Goal: Task Accomplishment & Management: Complete application form

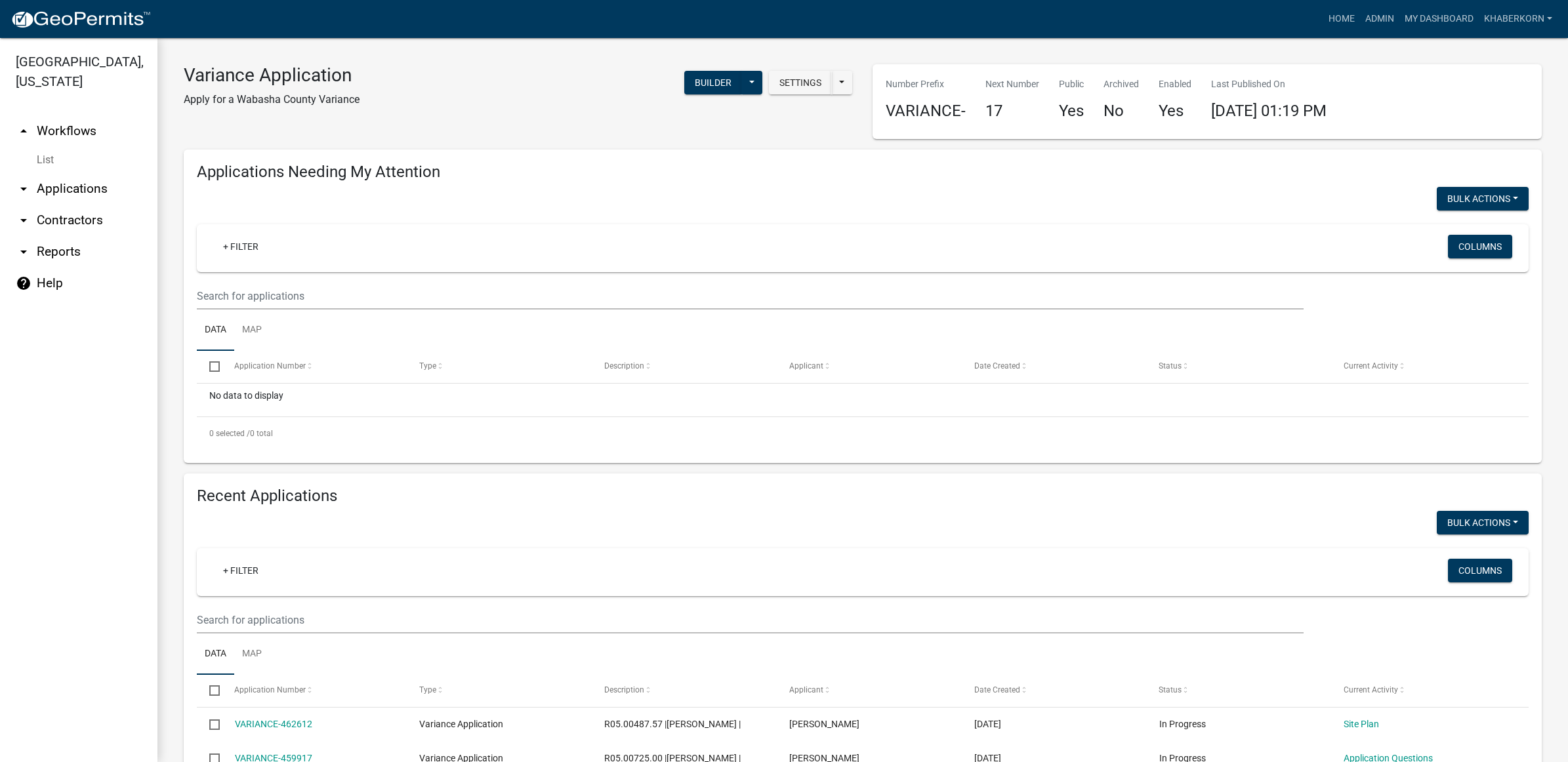
scroll to position [410, 0]
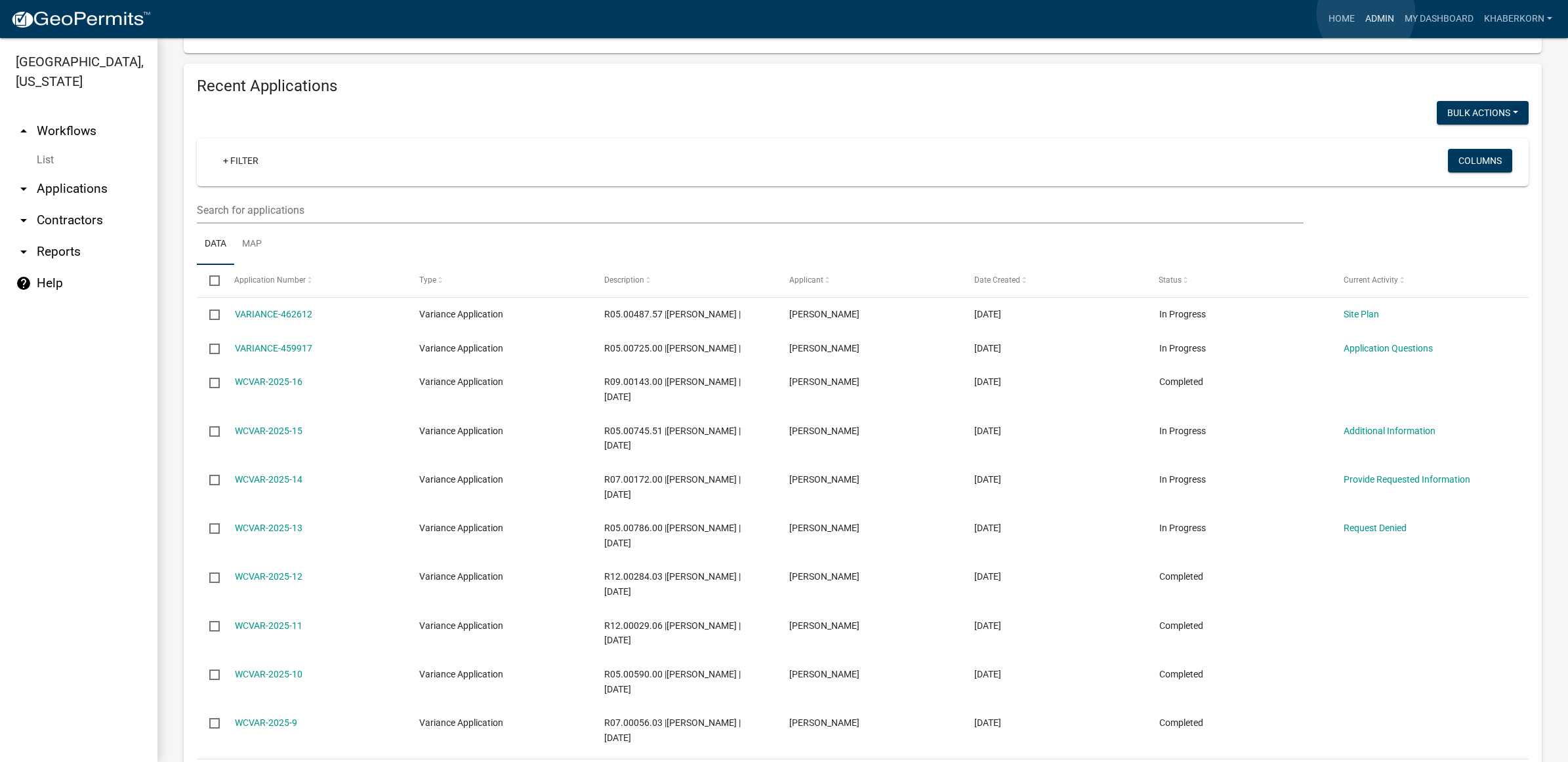
click at [1366, 14] on link "Admin" at bounding box center [1379, 19] width 39 height 25
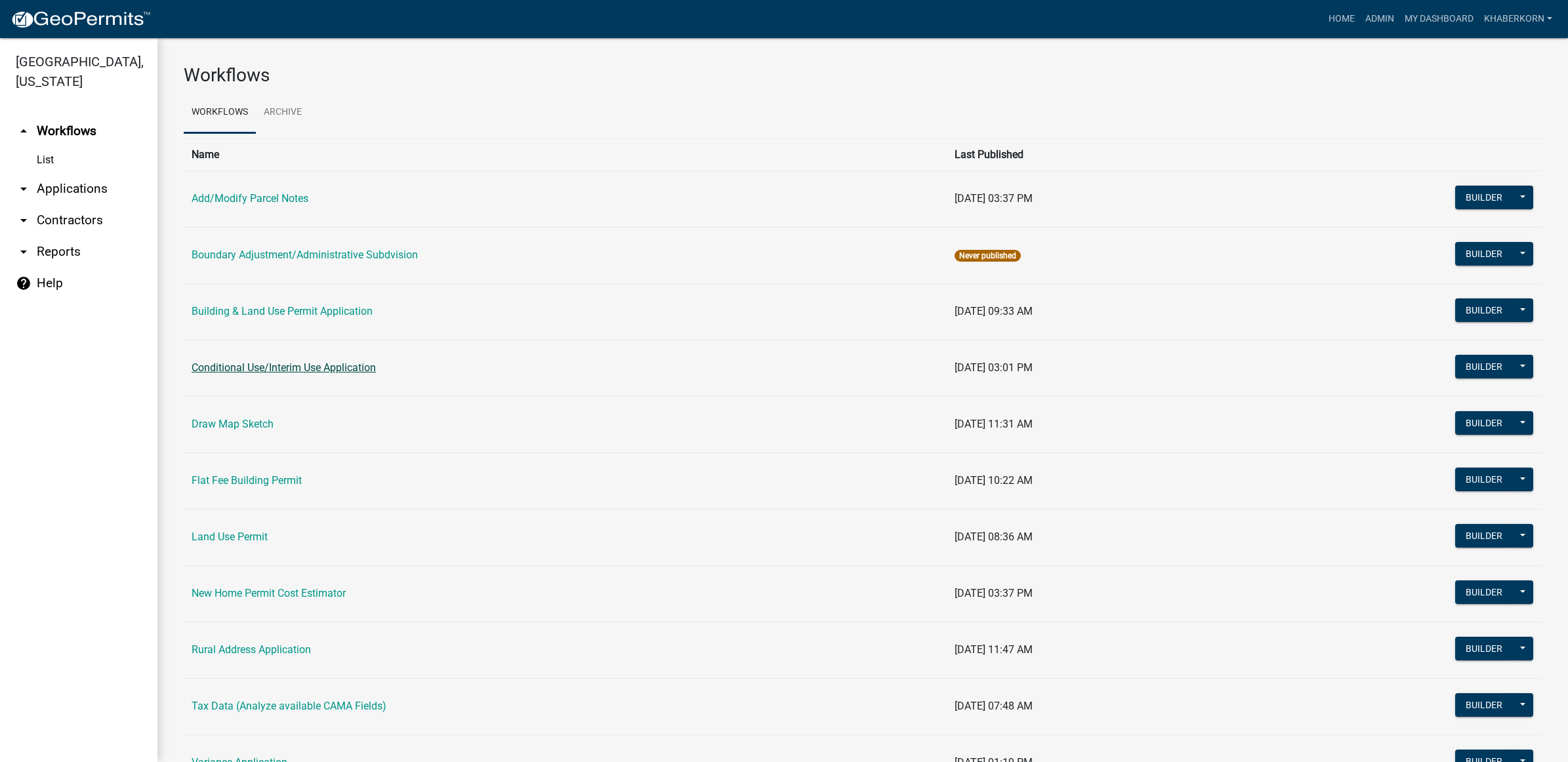
click at [227, 366] on link "Conditional Use/Interim Use Application" at bounding box center [284, 368] width 184 height 12
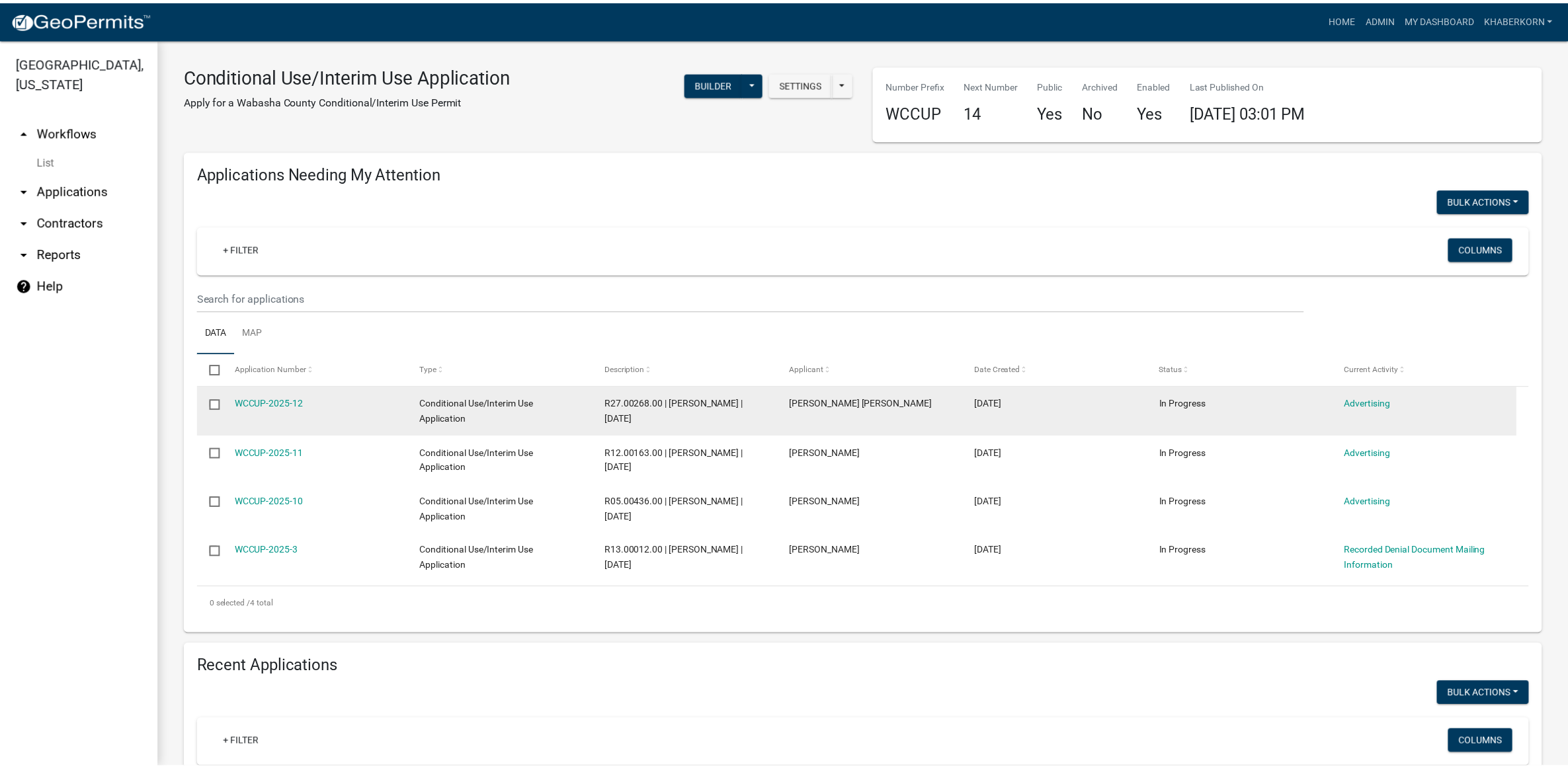
scroll to position [82, 0]
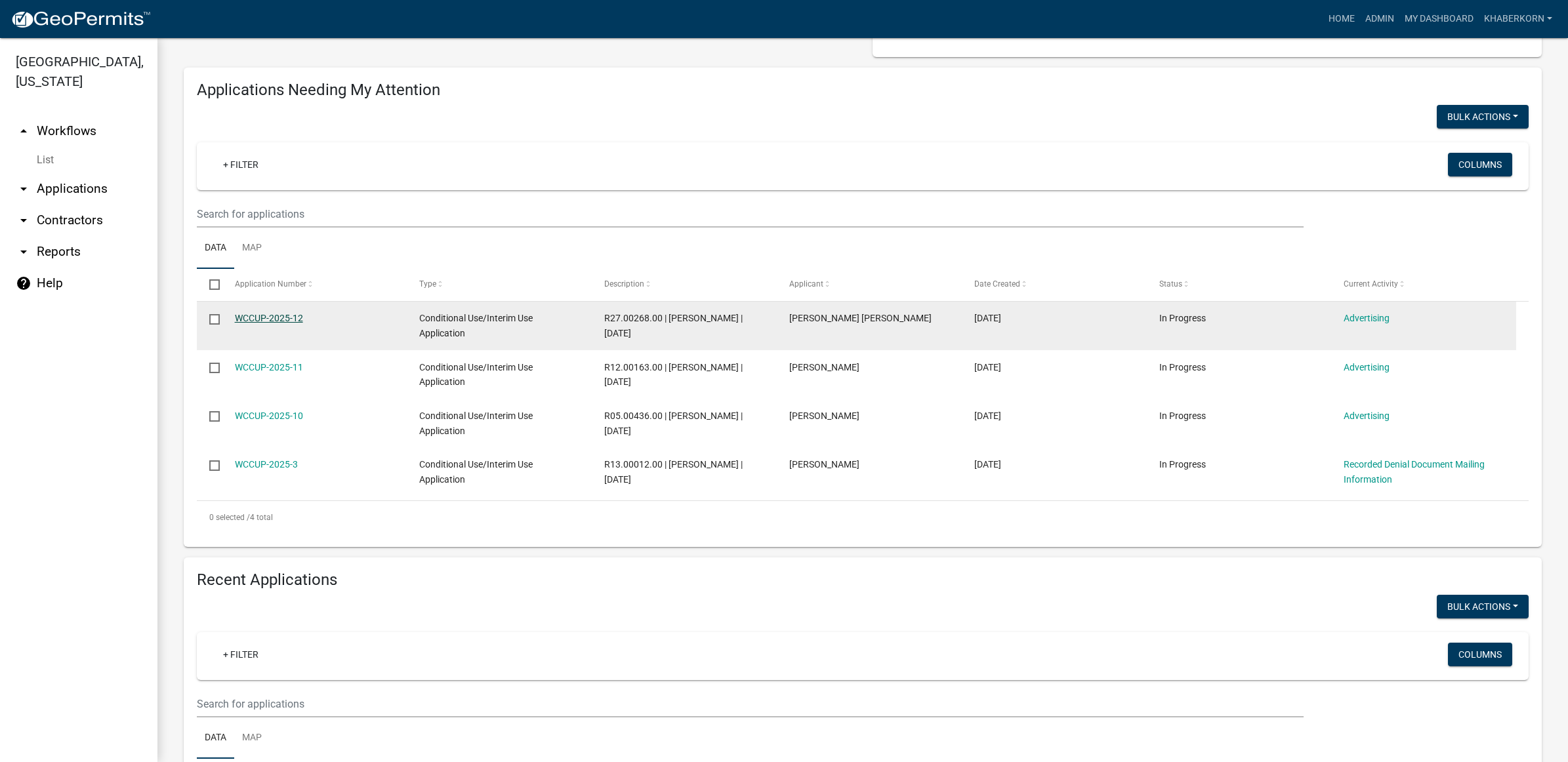
click at [270, 315] on link "WCCUP-2025-12" at bounding box center [268, 318] width 68 height 11
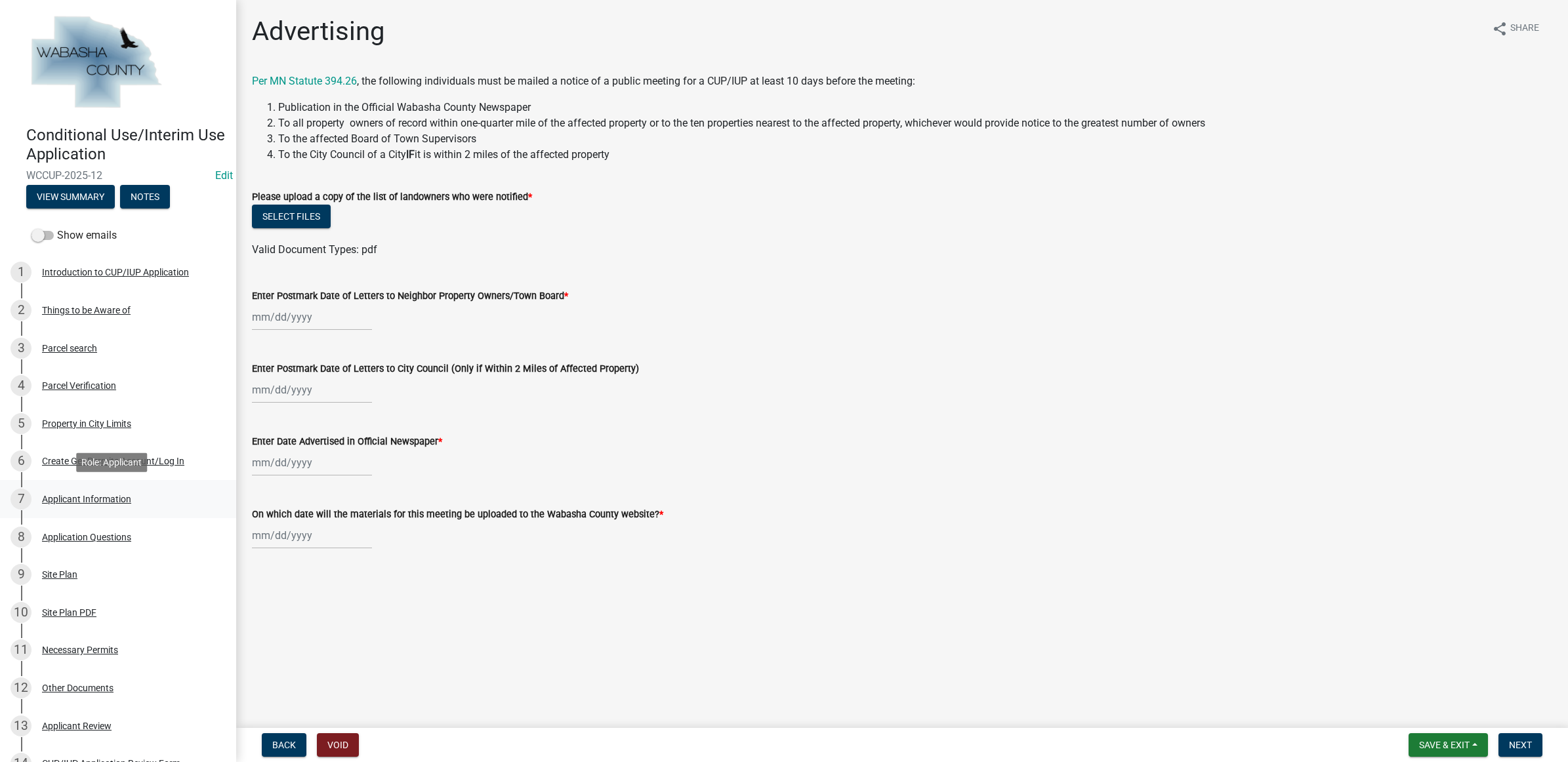
click at [90, 495] on div "Applicant Information" at bounding box center [86, 499] width 89 height 9
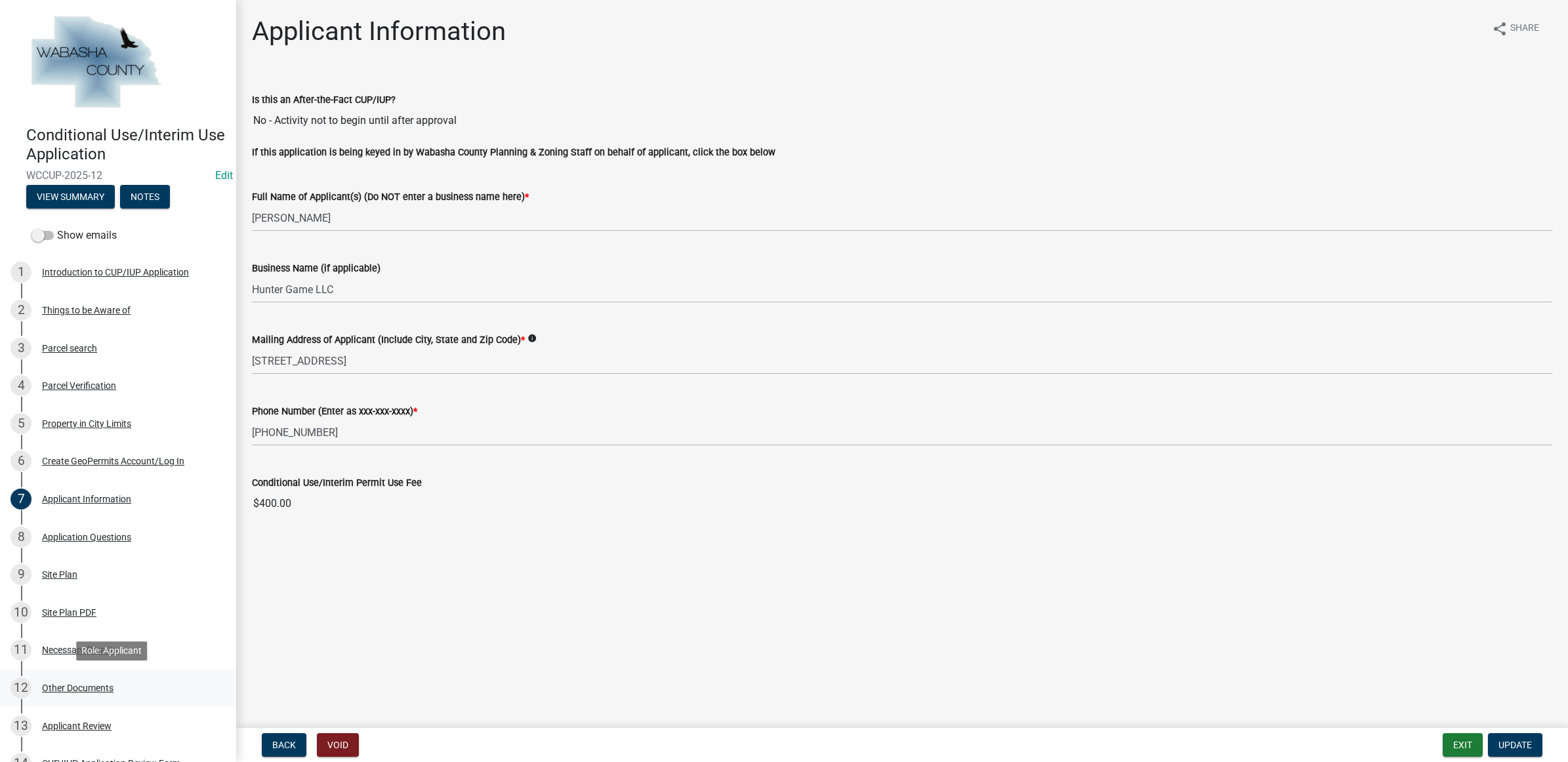
click at [96, 683] on div "Other Documents" at bounding box center [78, 688] width 72 height 9
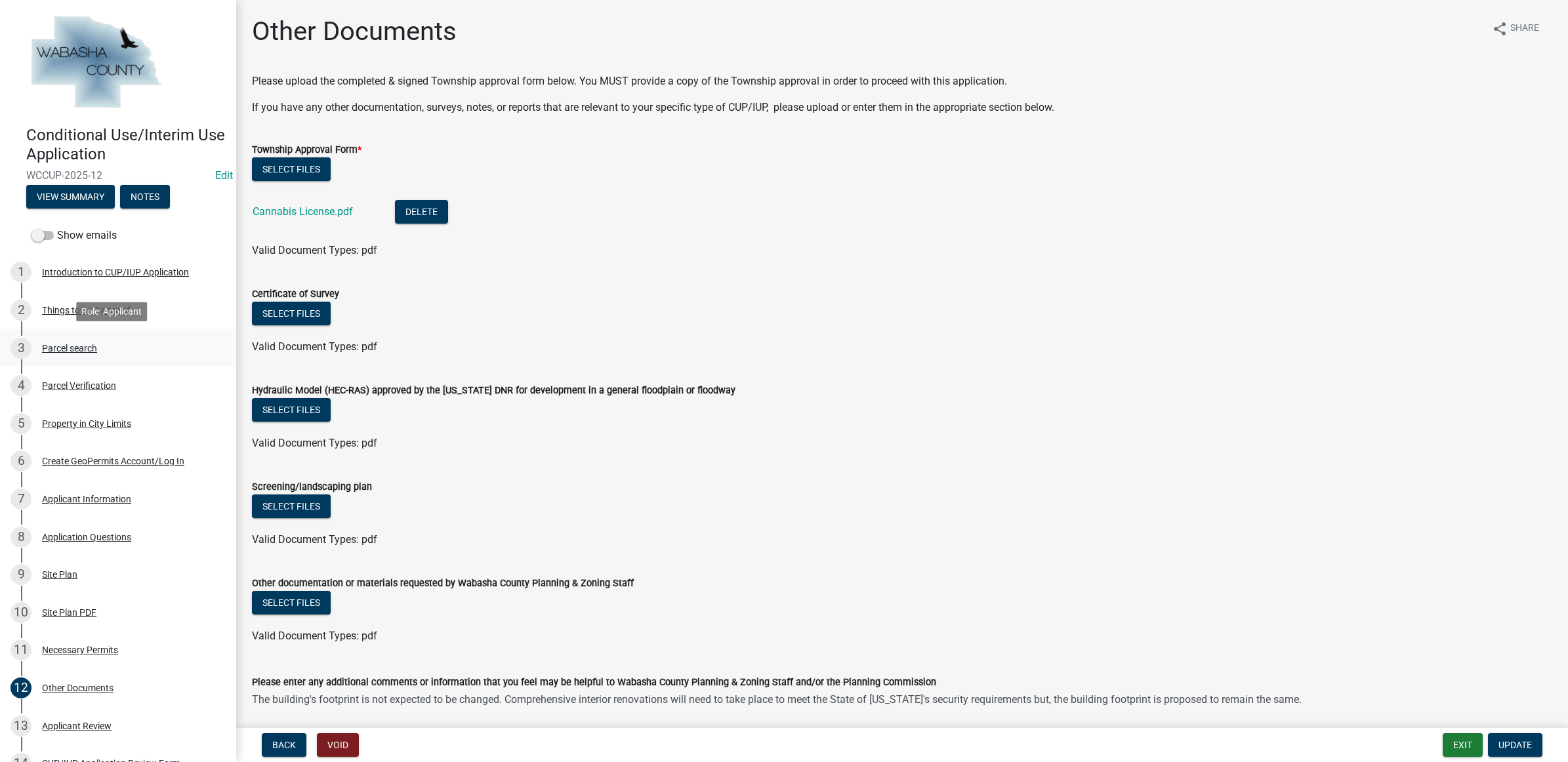
click at [63, 355] on div "3 Parcel search" at bounding box center [113, 348] width 205 height 21
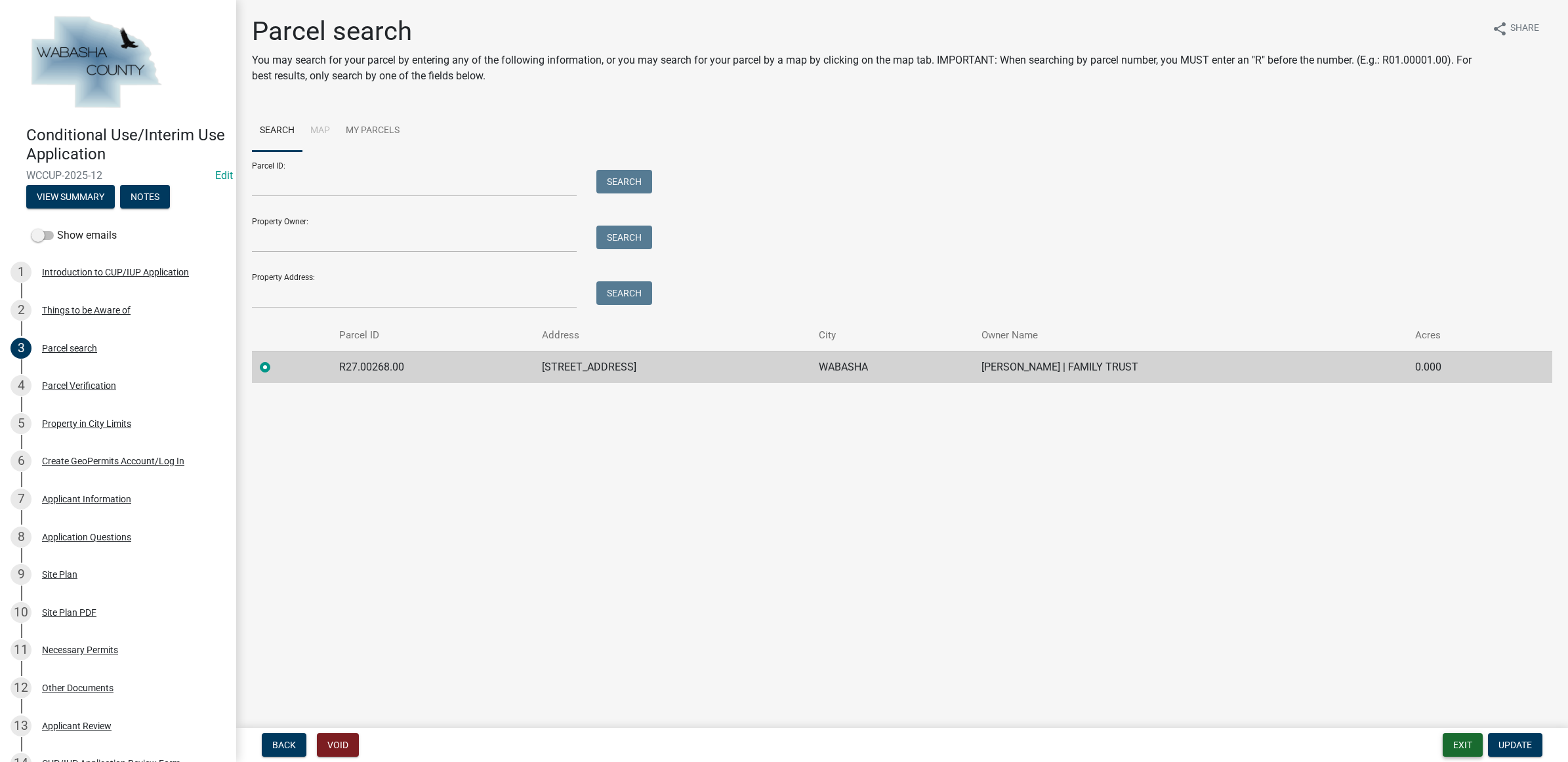
click at [1466, 743] on button "Exit" at bounding box center [1462, 744] width 40 height 24
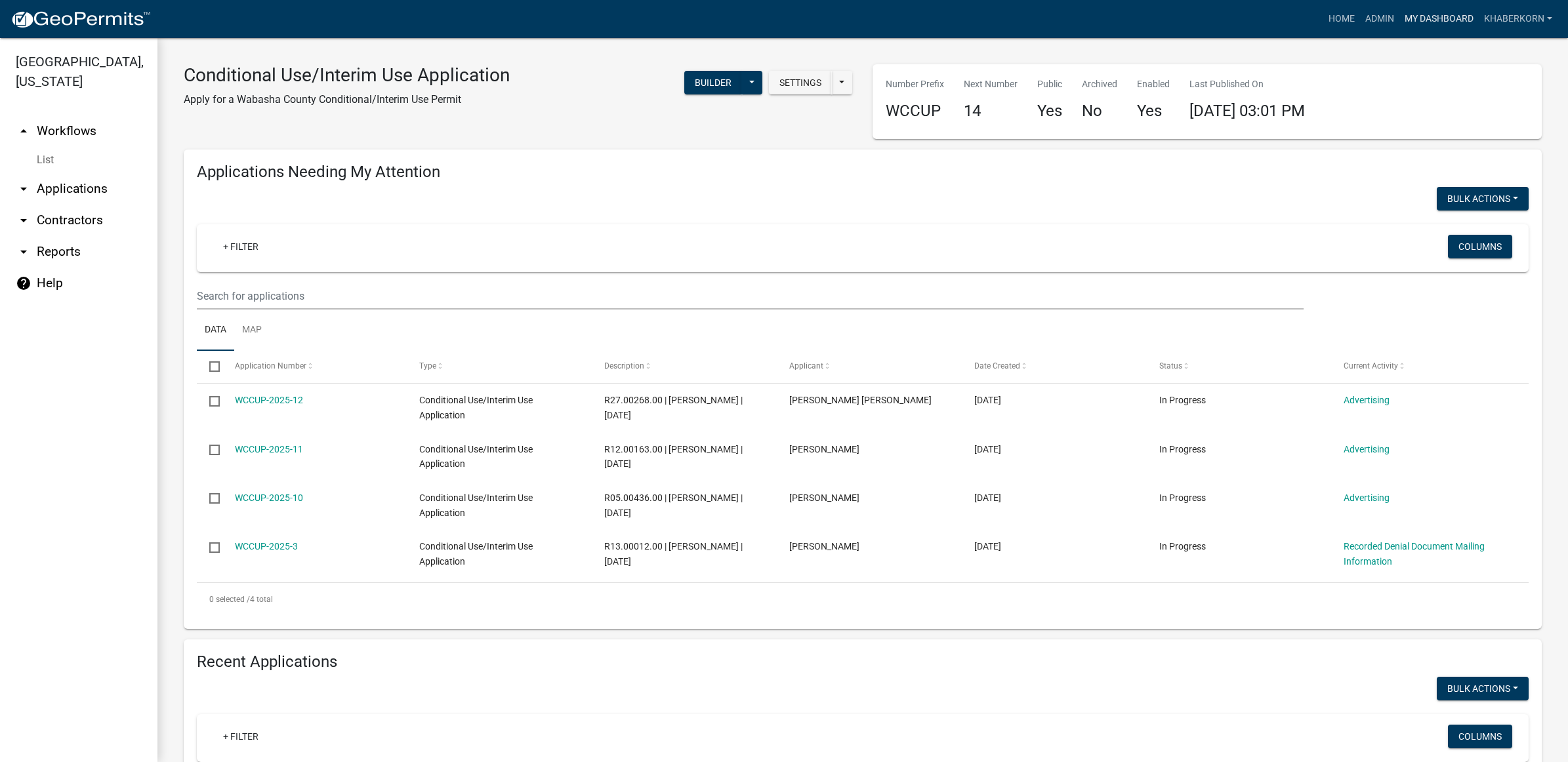
click at [1446, 11] on link "My Dashboard" at bounding box center [1440, 19] width 80 height 25
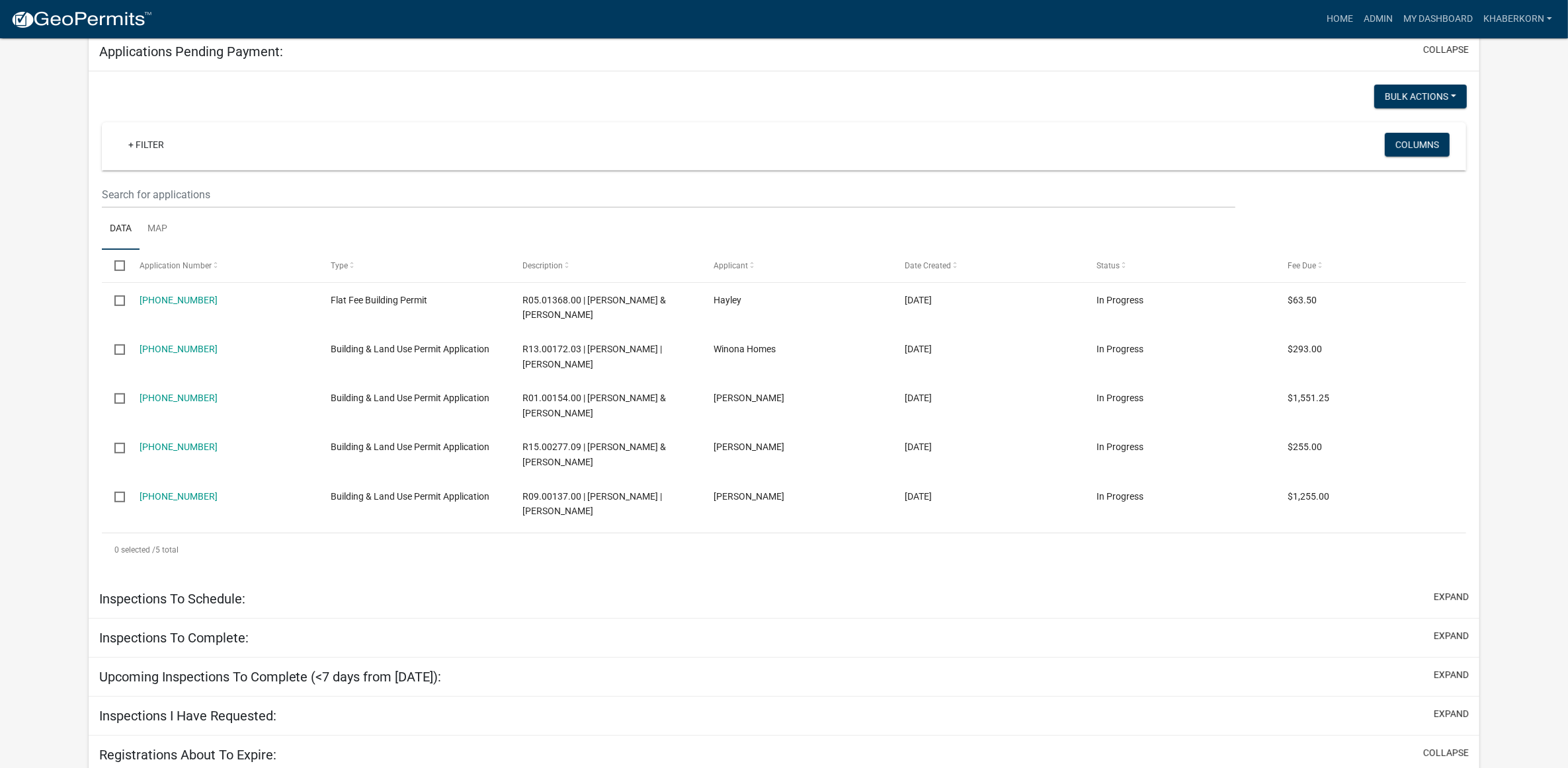
scroll to position [646, 0]
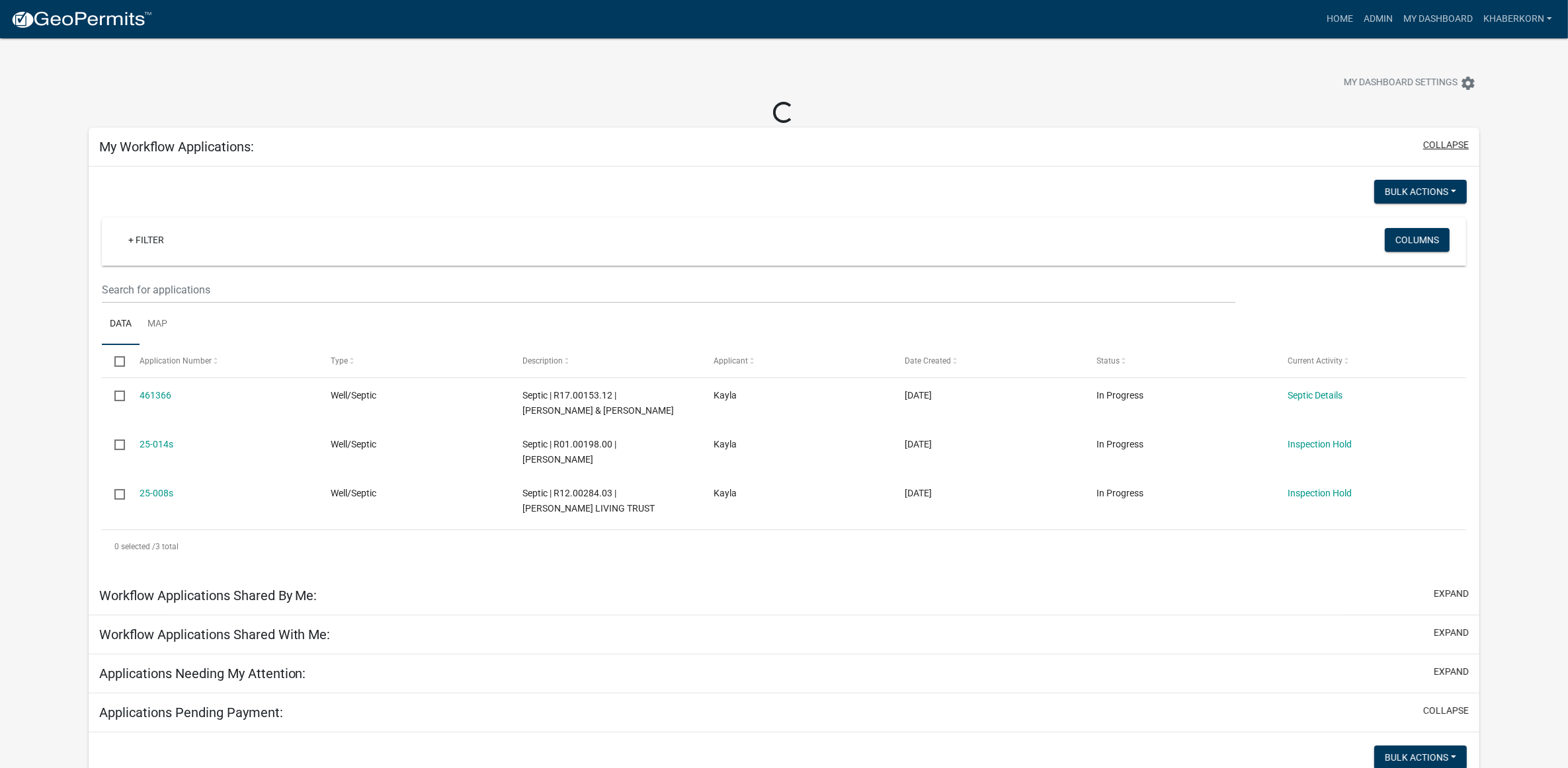
click at [1452, 138] on button "collapse" at bounding box center [1445, 145] width 45 height 14
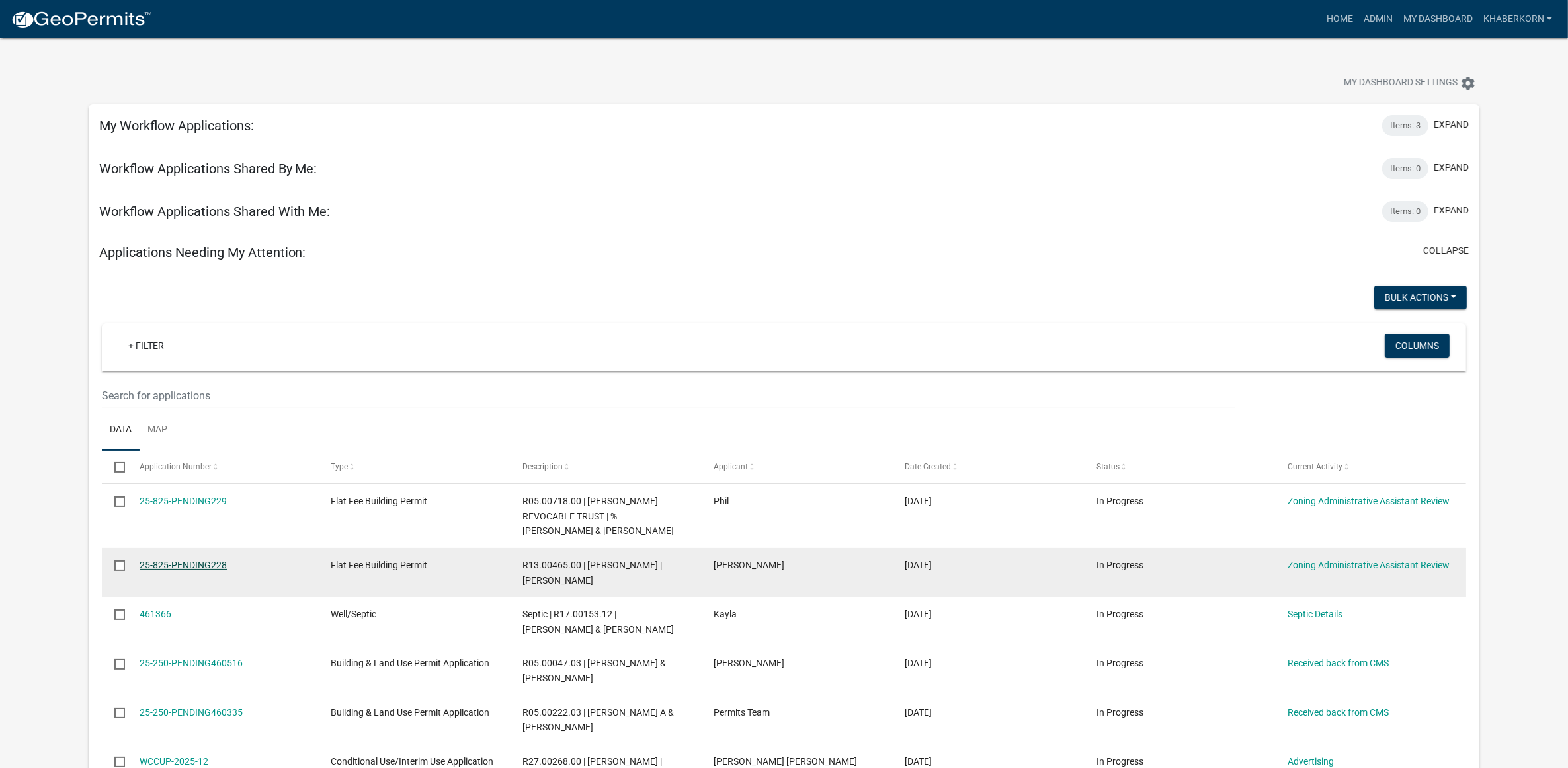
click at [206, 566] on link "25-825-PENDING228" at bounding box center [183, 565] width 87 height 11
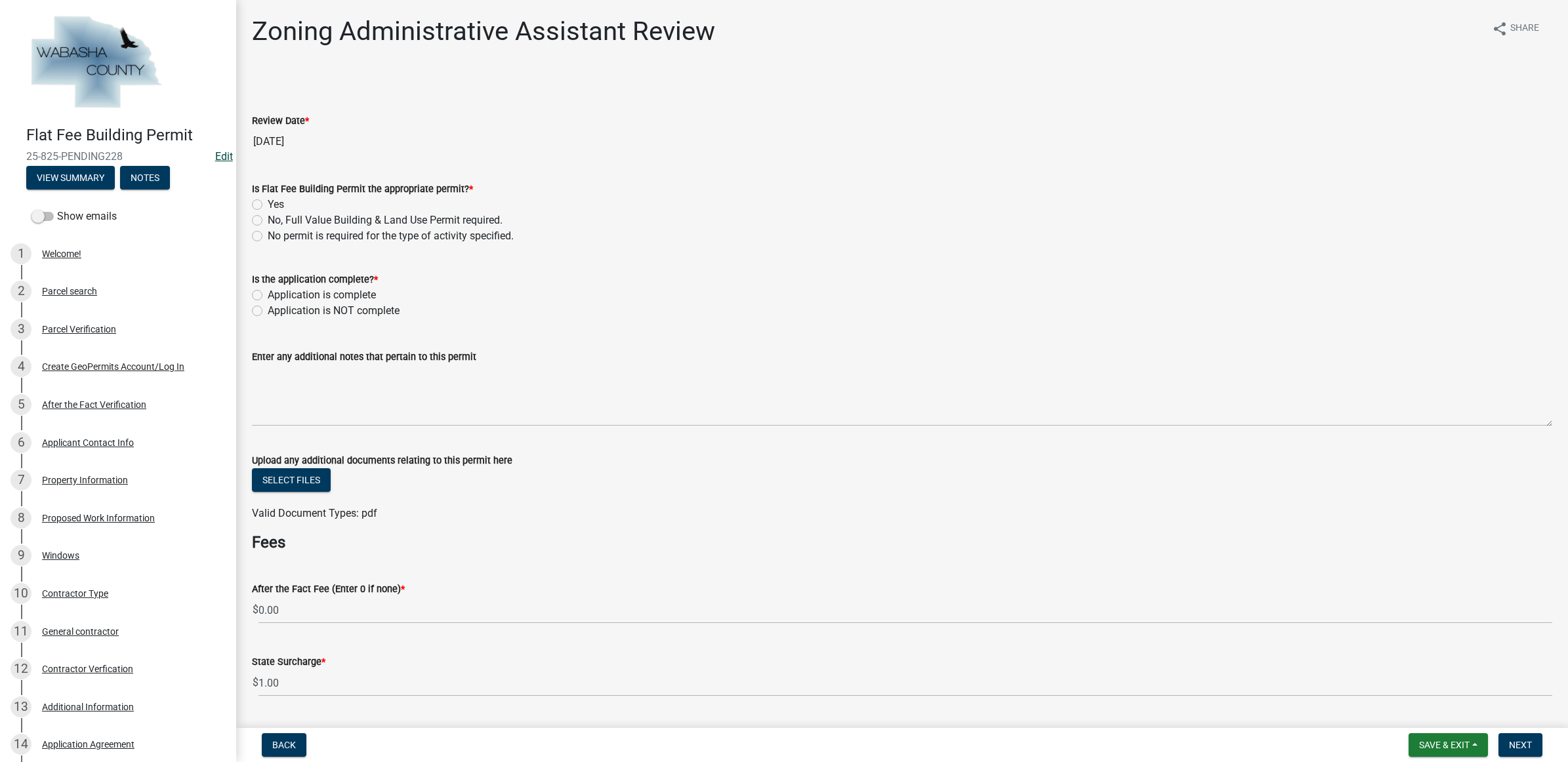
click at [215, 155] on link "Edit" at bounding box center [223, 157] width 18 height 12
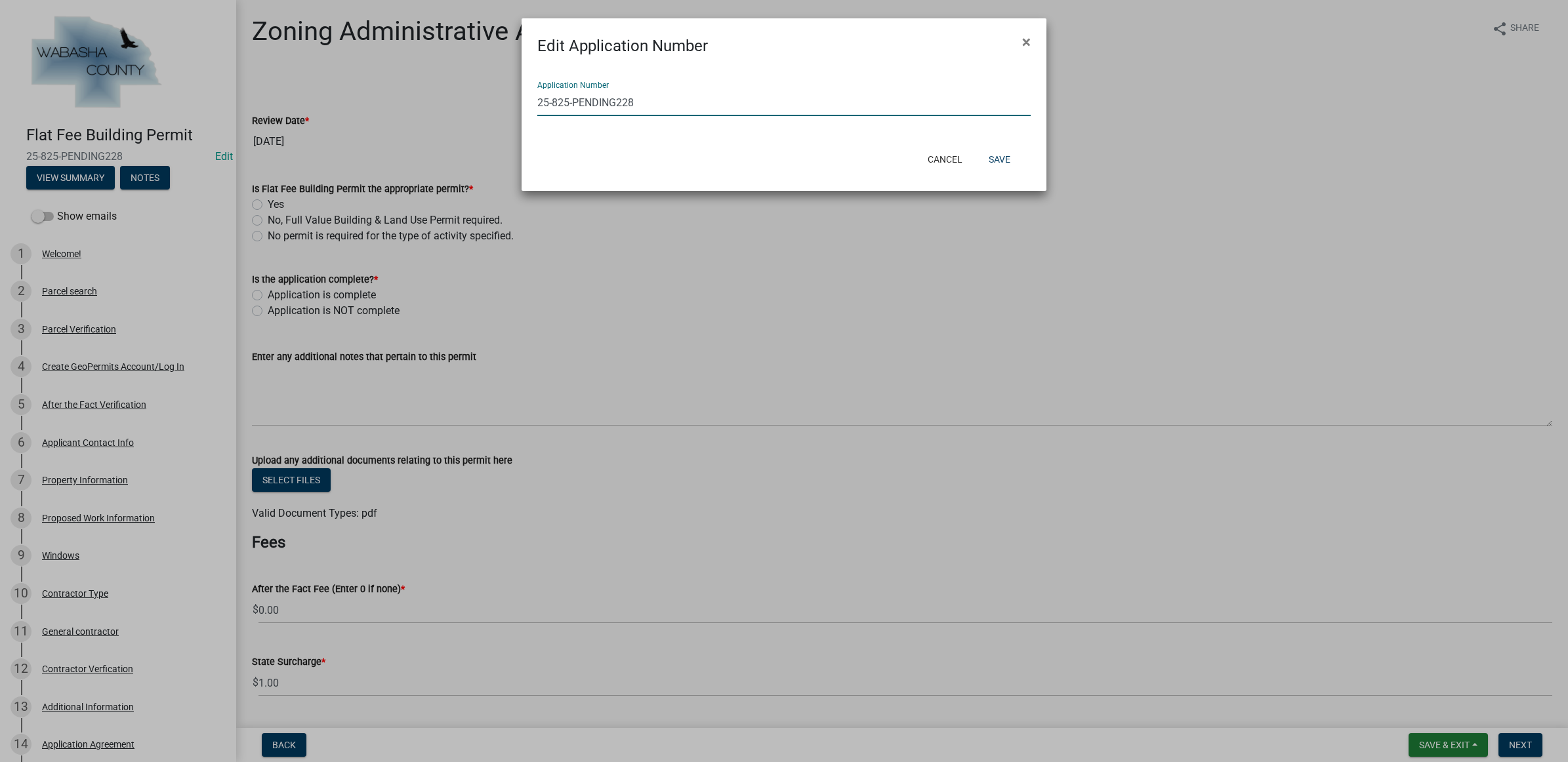
drag, startPoint x: 641, startPoint y: 99, endPoint x: 554, endPoint y: 105, distance: 87.2
click at [554, 105] on input "25-825-PENDING228" at bounding box center [784, 102] width 493 height 27
type input "[PHONE_NUMBER]"
click at [1011, 160] on button "Save" at bounding box center [1000, 159] width 43 height 24
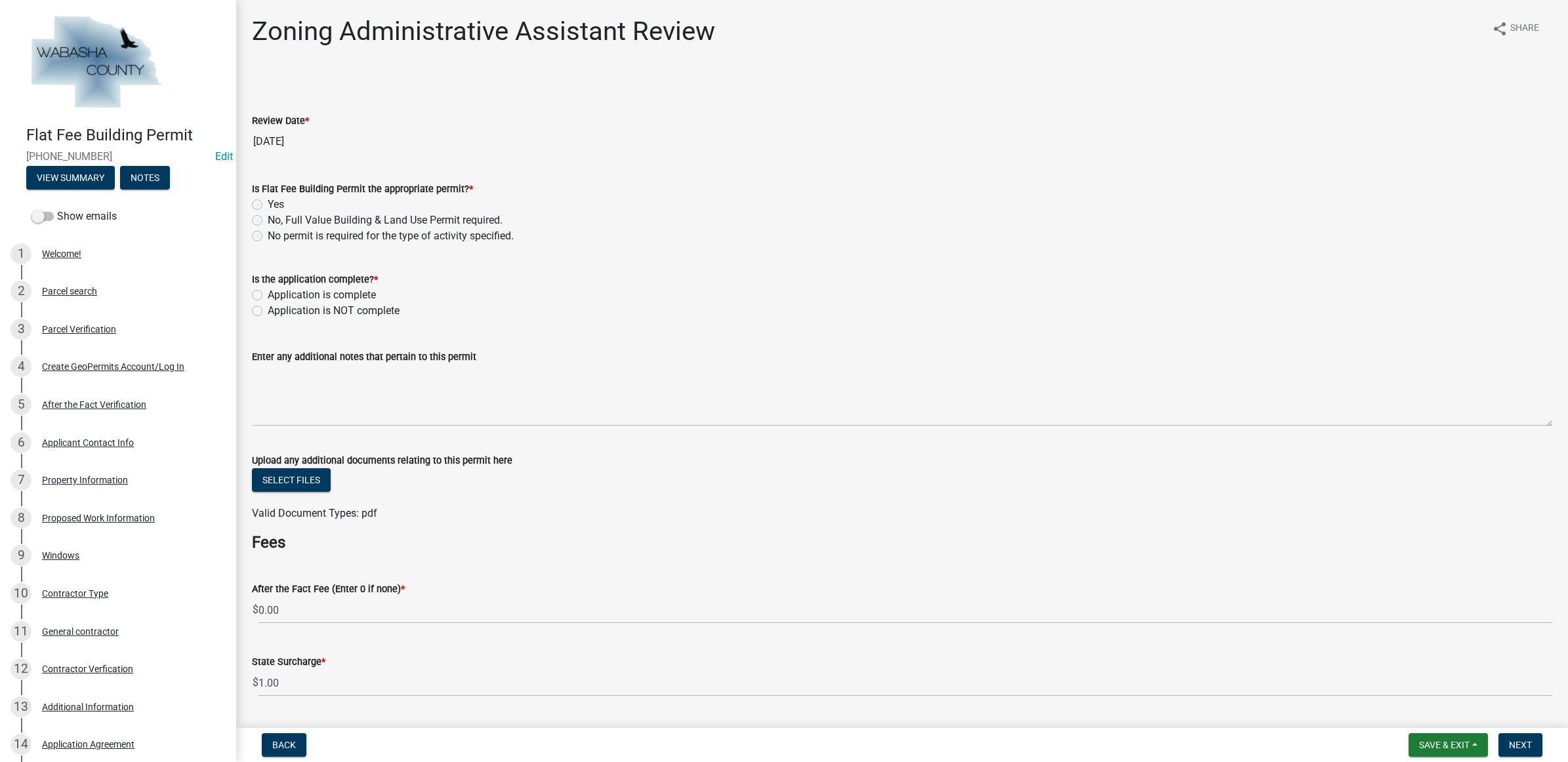
click at [270, 201] on label "Yes" at bounding box center [275, 204] width 16 height 16
click at [270, 201] on input "Yes" at bounding box center [271, 200] width 8 height 8
radio input "true"
click at [326, 293] on label "Application is complete" at bounding box center [322, 295] width 109 height 16
click at [276, 293] on input "Application is complete" at bounding box center [271, 291] width 8 height 8
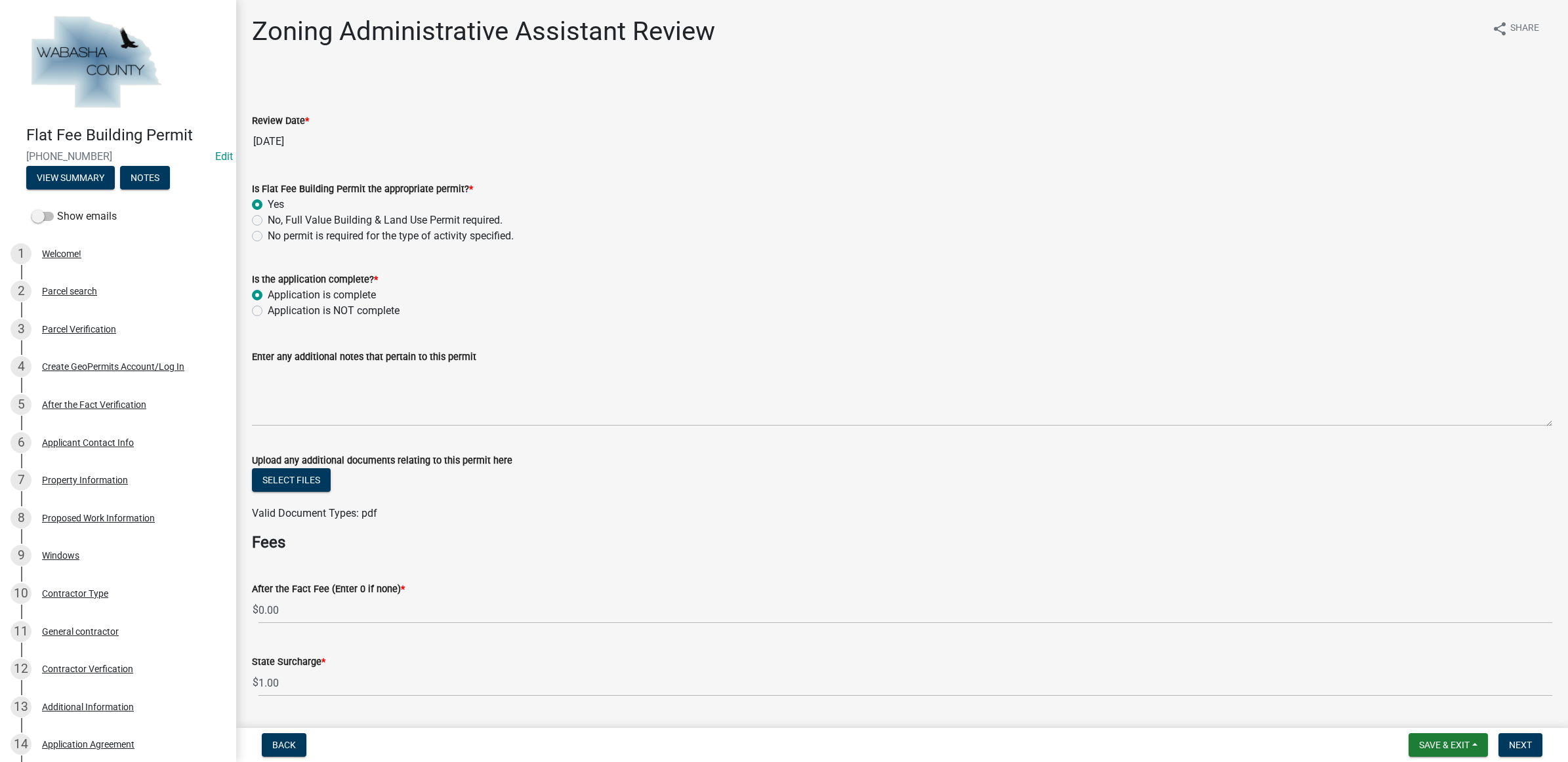
radio input "true"
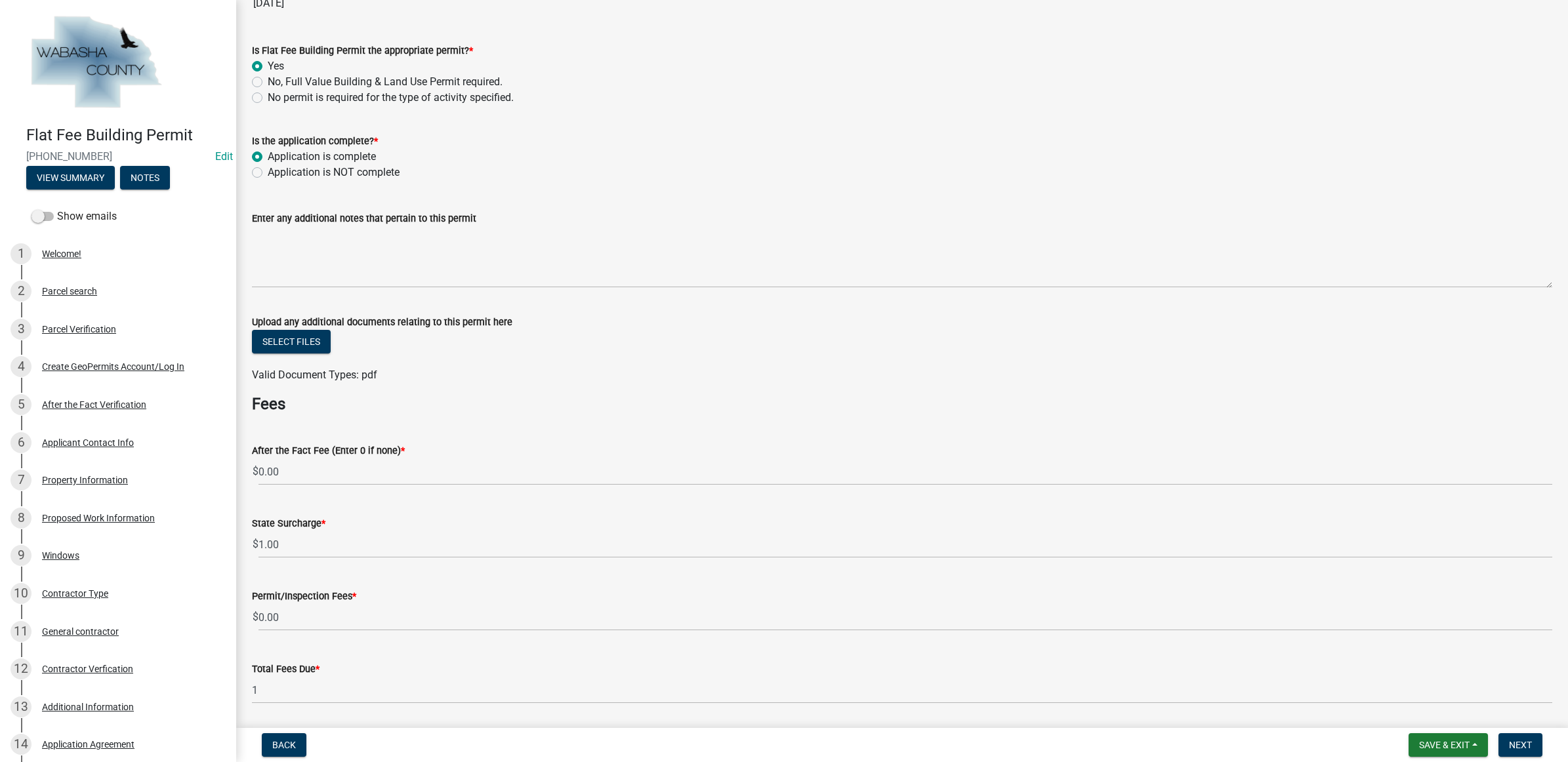
scroll to position [164, 0]
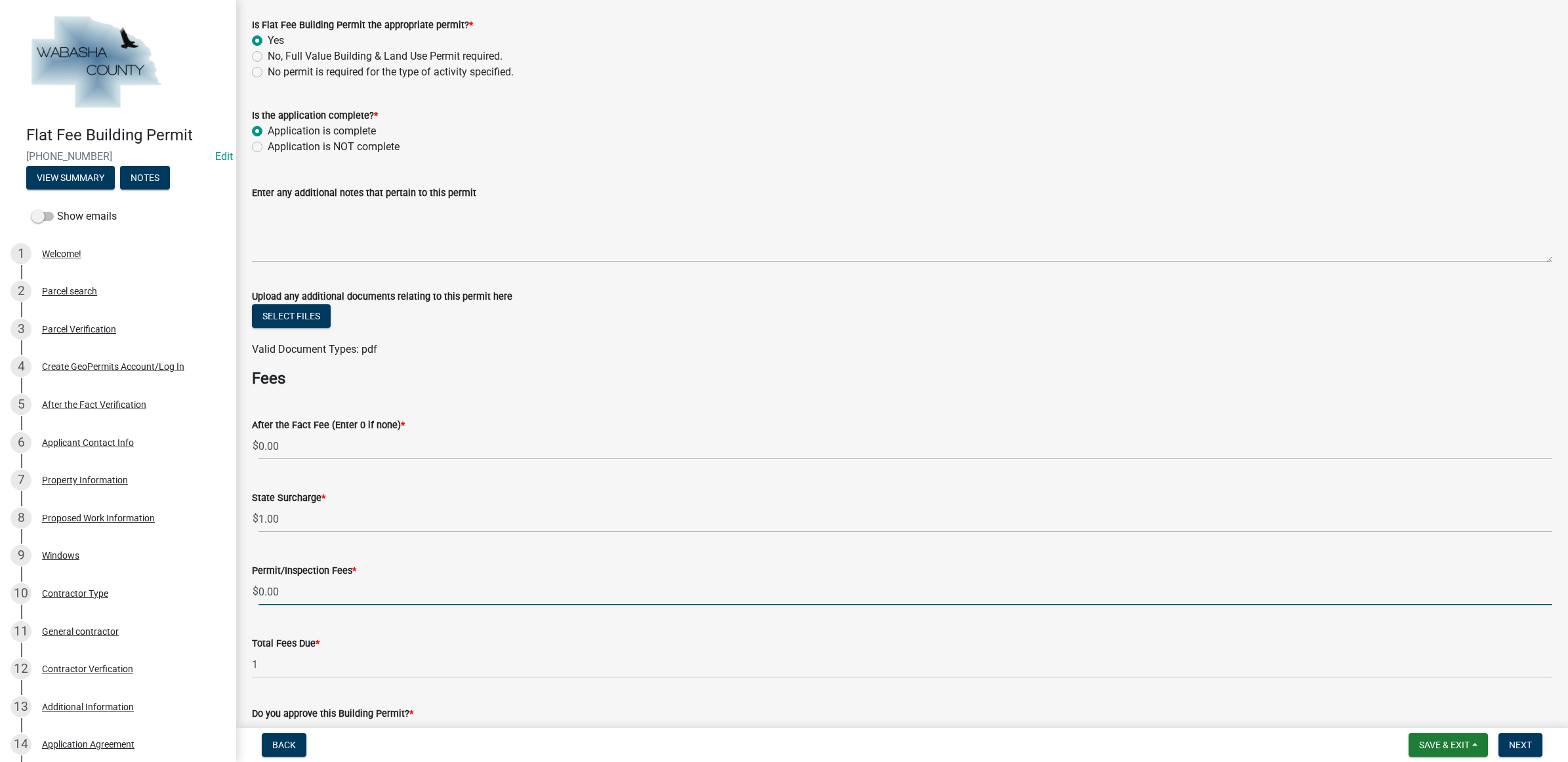
click at [302, 588] on input "0.00" at bounding box center [905, 592] width 1294 height 27
type input "0"
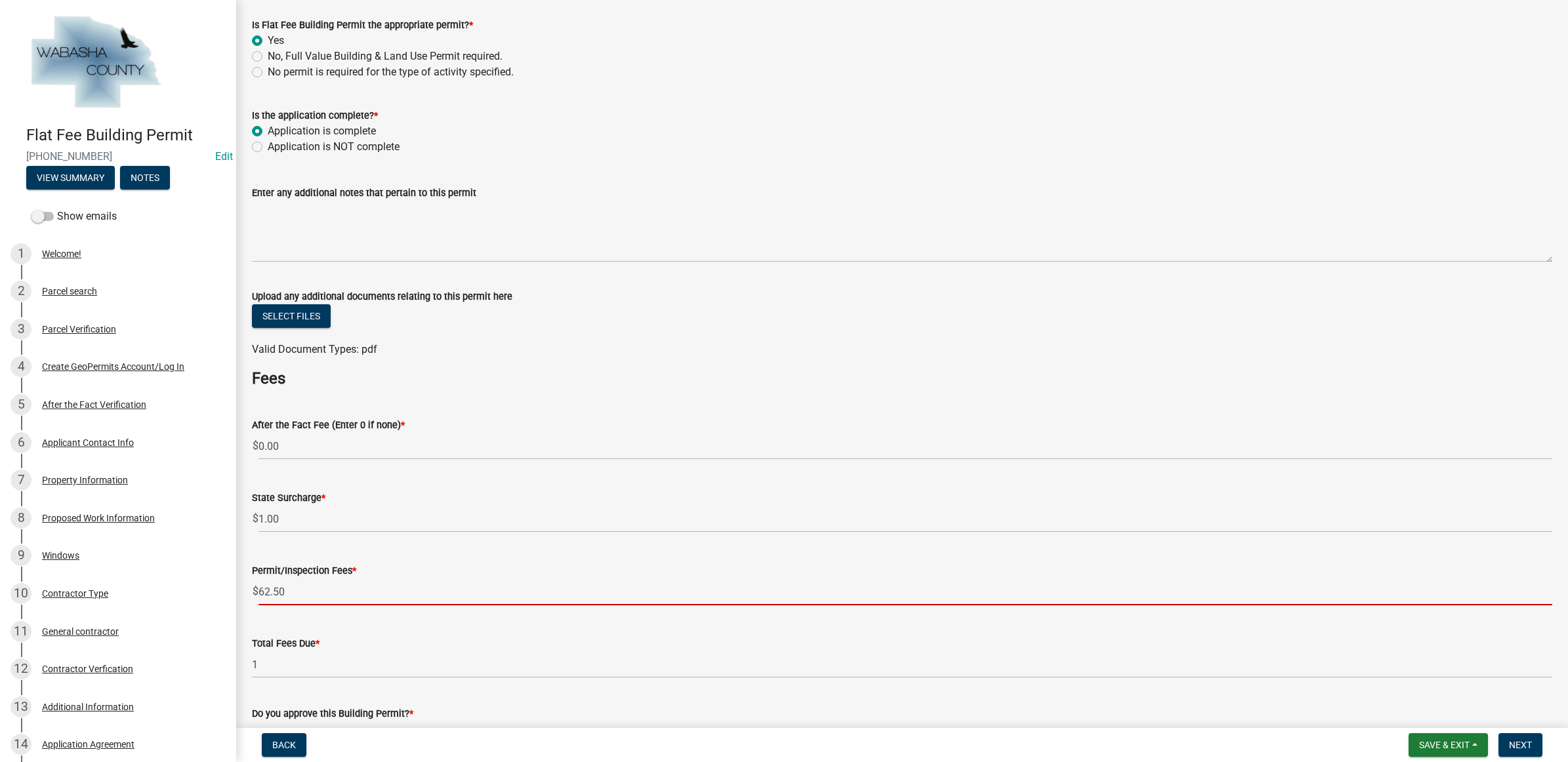
type input "62.50"
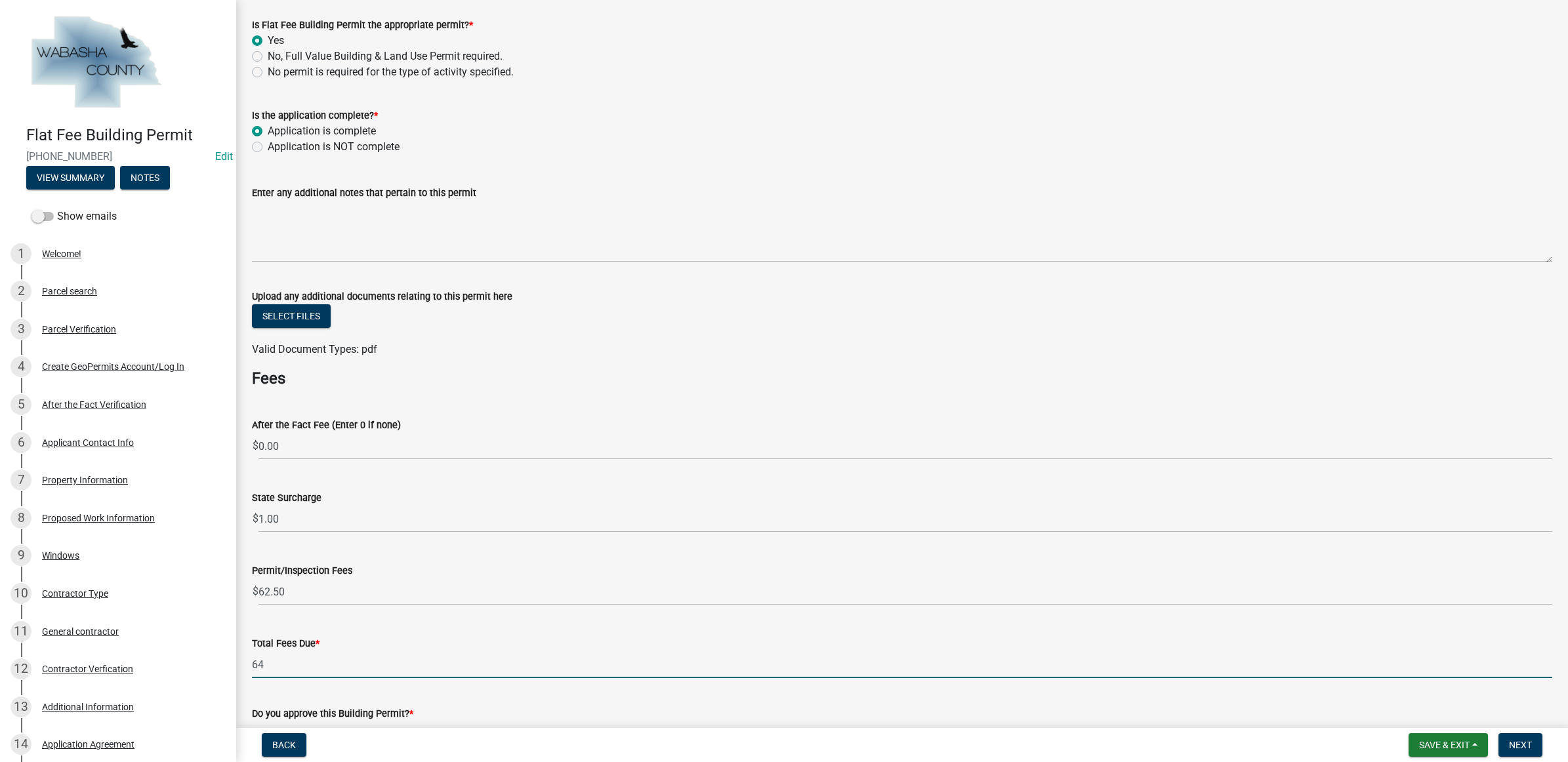
click at [283, 670] on input "64" at bounding box center [902, 664] width 1300 height 27
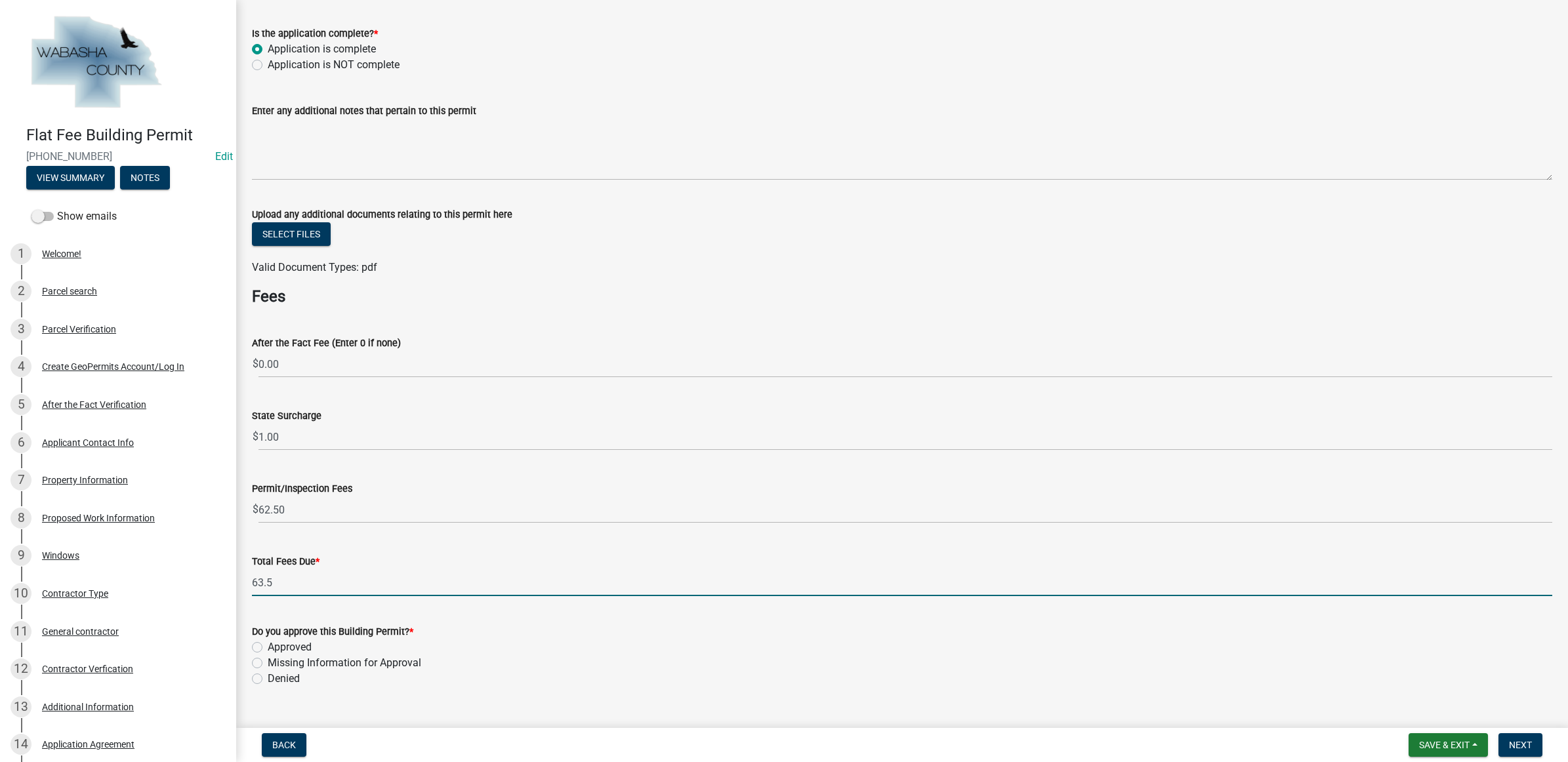
click at [302, 581] on input "63.5" at bounding box center [902, 582] width 1300 height 27
type input "63.50"
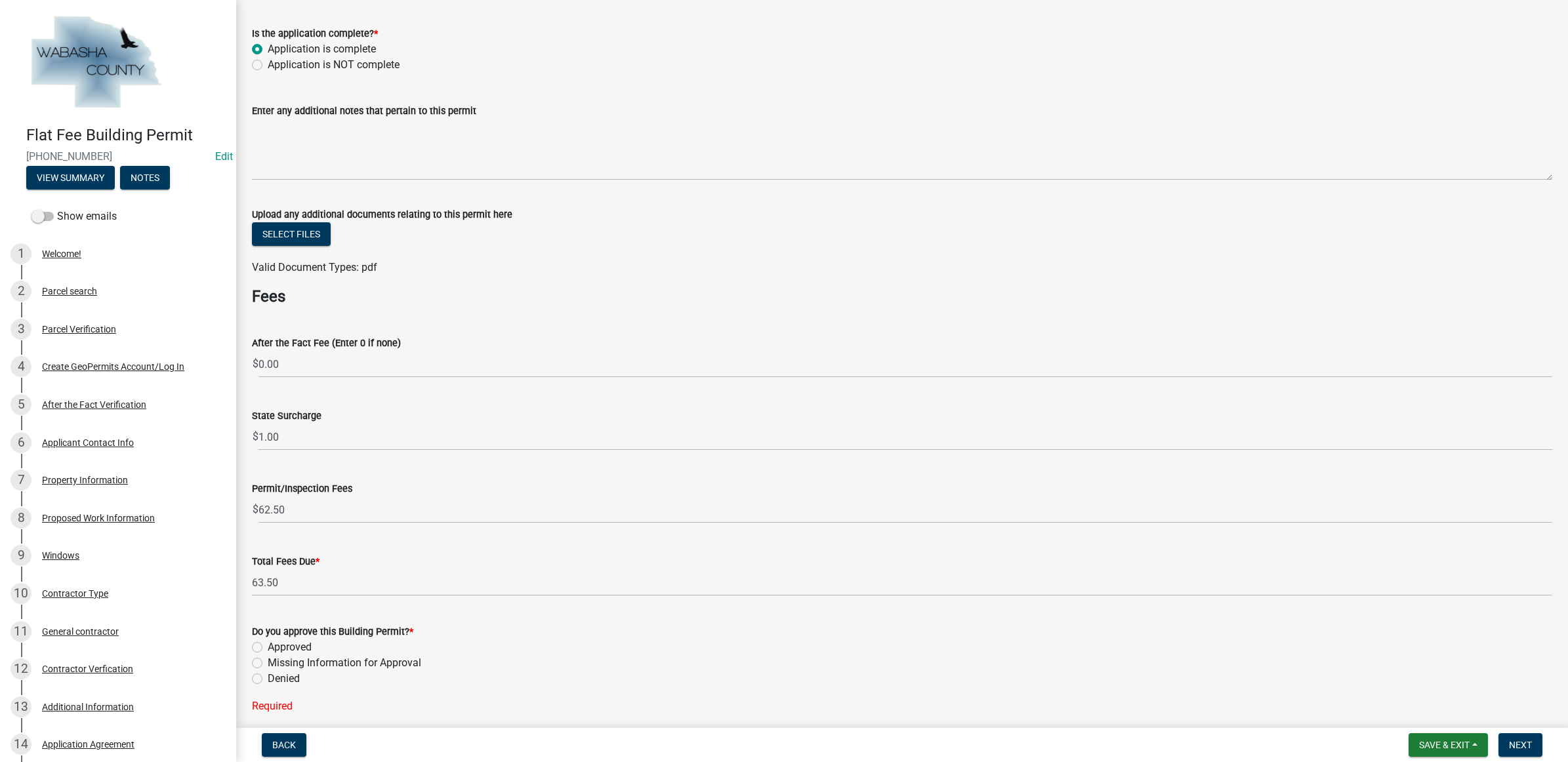
click at [299, 640] on label "Approved" at bounding box center [290, 647] width 44 height 16
click at [276, 640] on input "Approved" at bounding box center [271, 644] width 8 height 8
radio input "true"
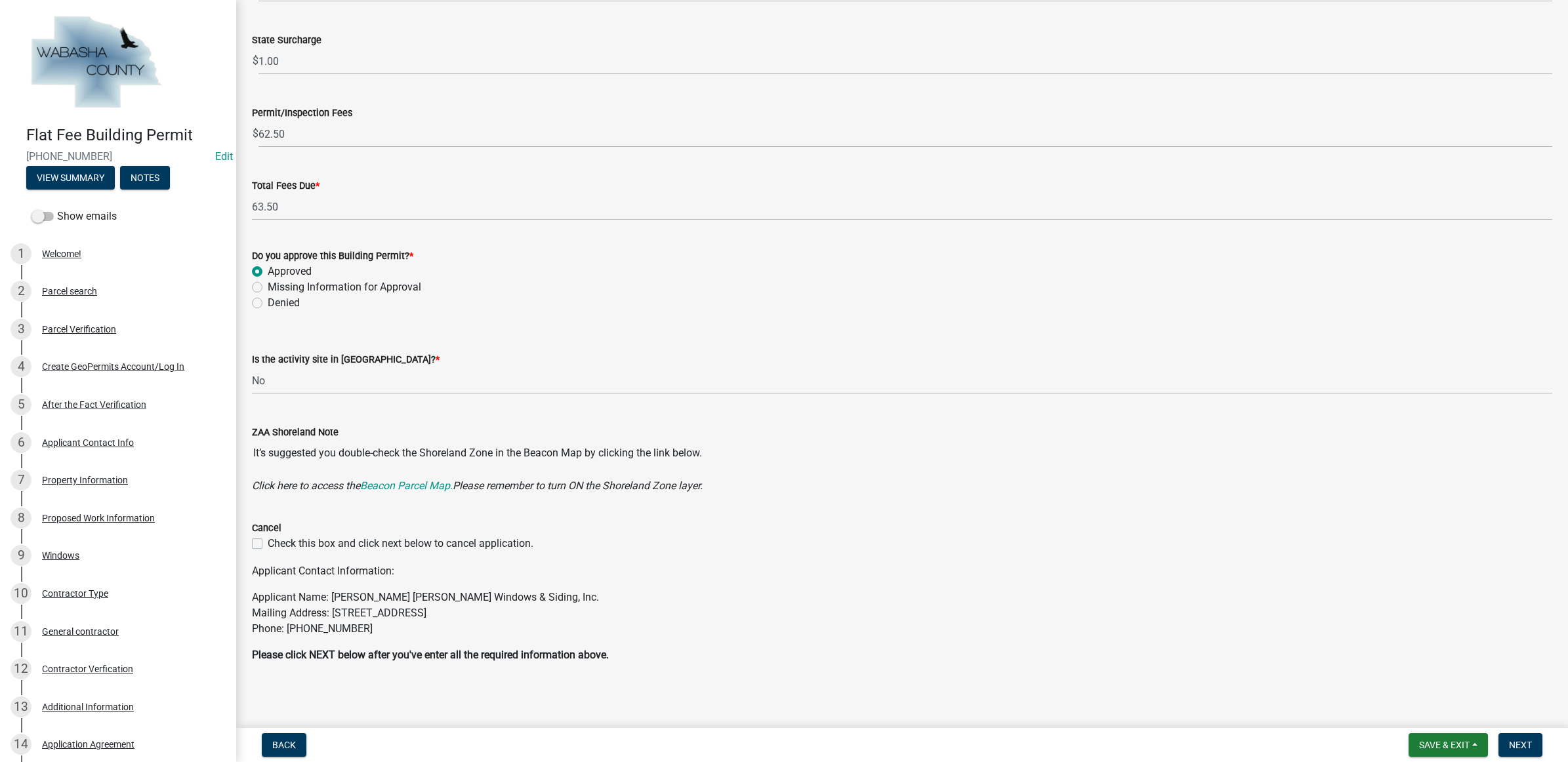
scroll to position [623, 0]
click at [1534, 740] on button "Next" at bounding box center [1521, 744] width 44 height 24
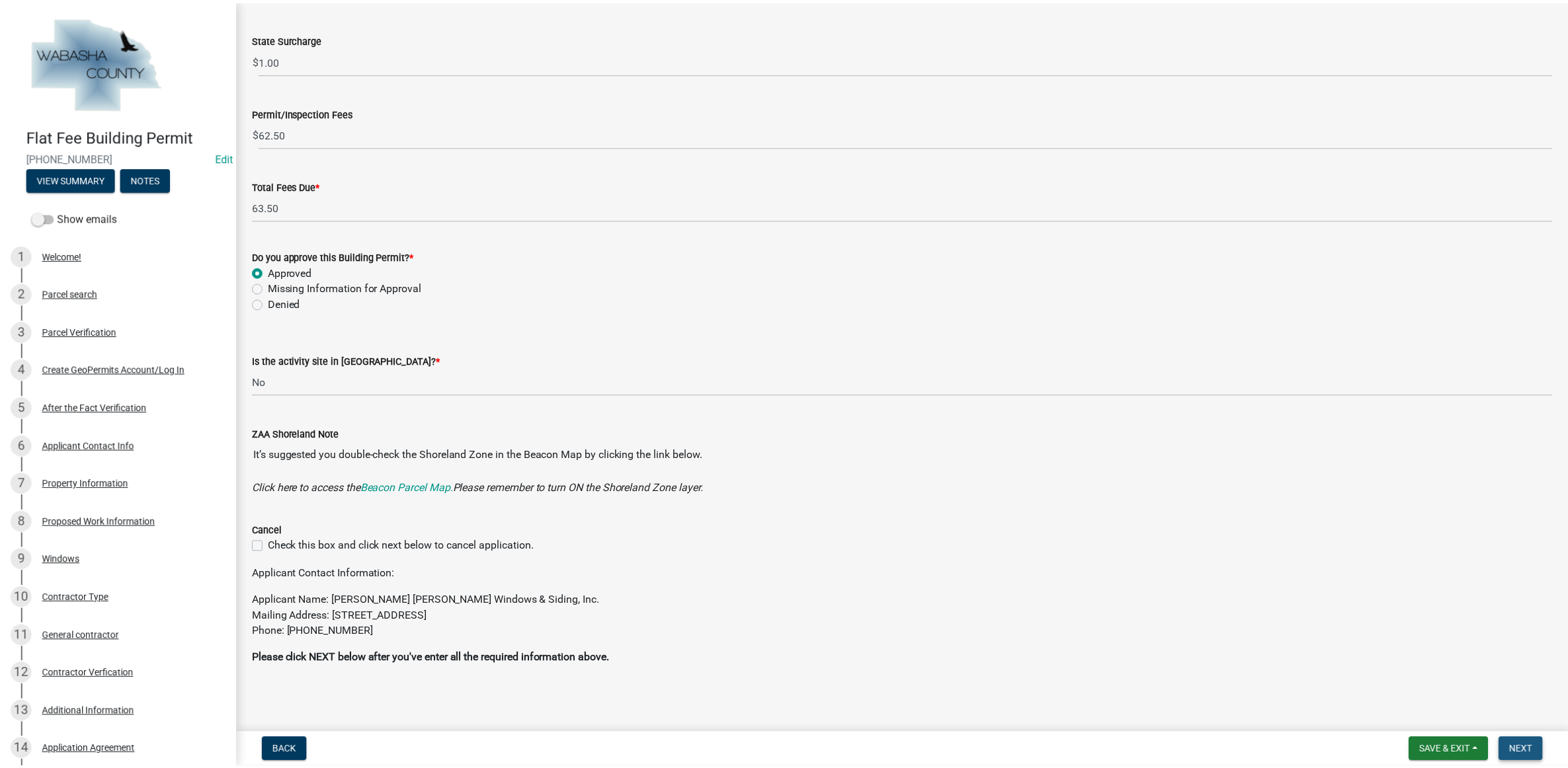
scroll to position [0, 0]
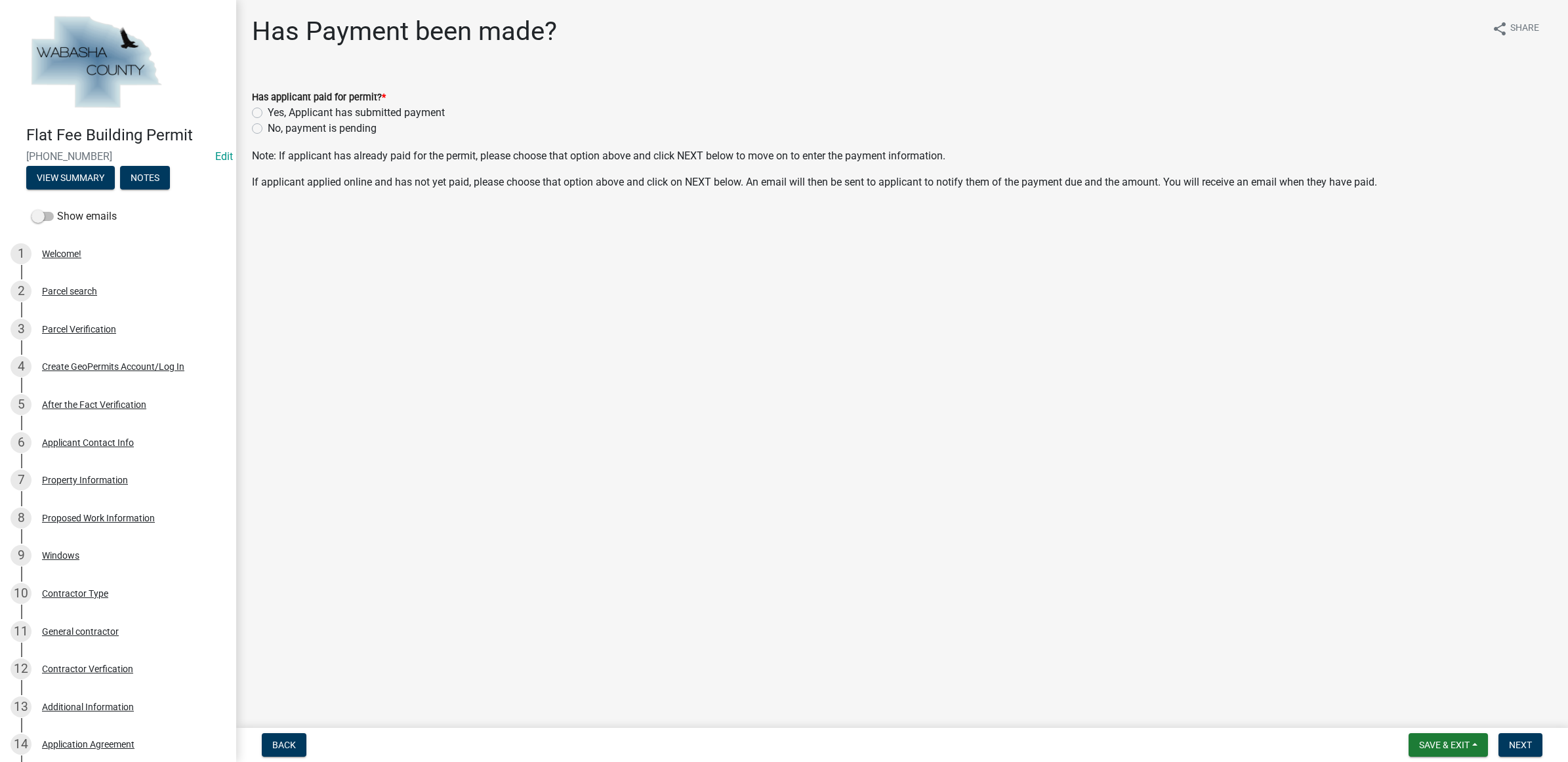
click at [316, 121] on label "No, payment is pending" at bounding box center [322, 128] width 109 height 16
click at [276, 121] on input "No, payment is pending" at bounding box center [271, 125] width 8 height 8
radio input "true"
click at [1527, 747] on span "Next" at bounding box center [1521, 745] width 23 height 11
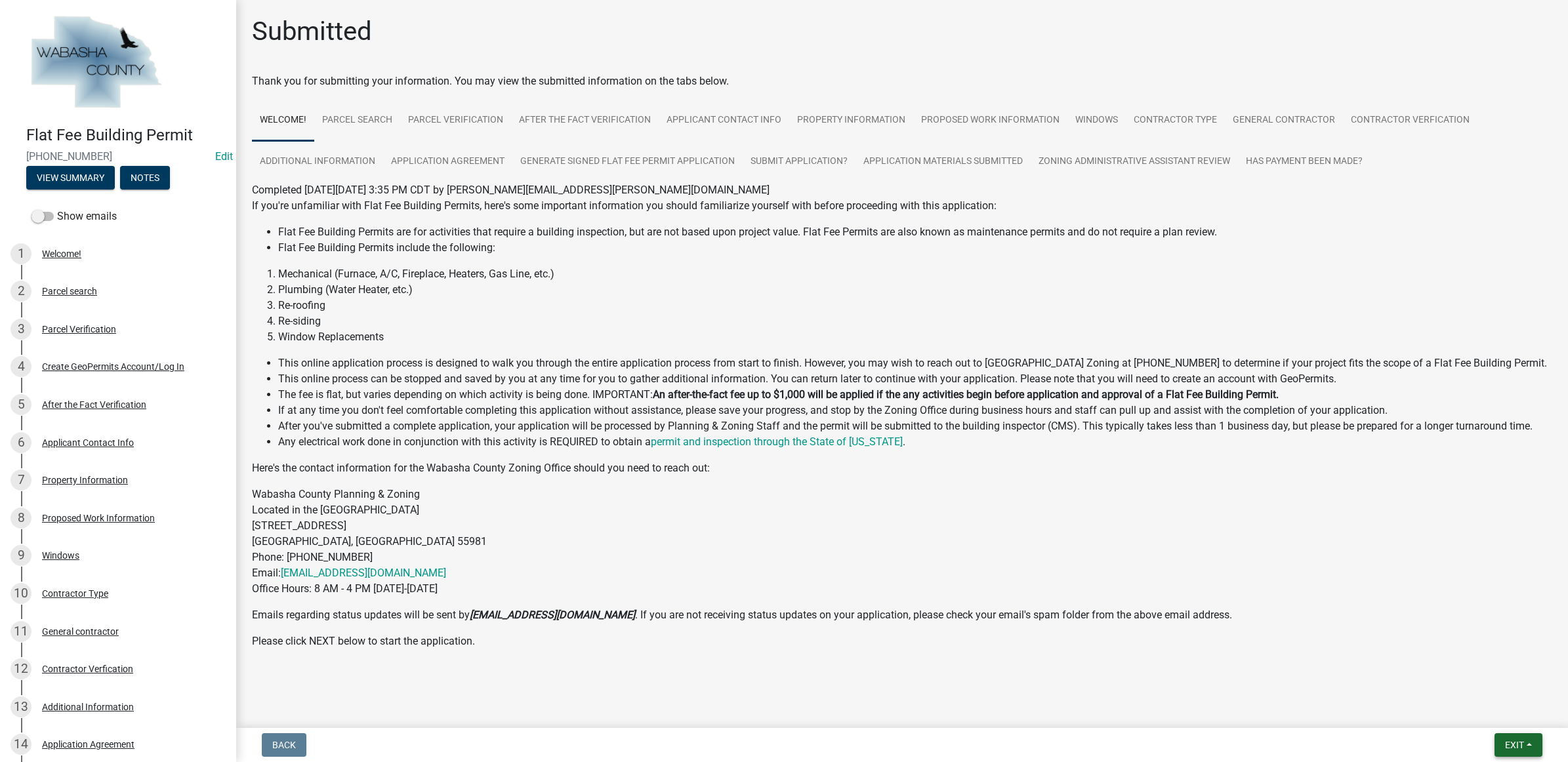
click at [1506, 752] on button "Exit" at bounding box center [1518, 744] width 48 height 24
click at [1502, 728] on div "Save Save & Exit" at bounding box center [1489, 696] width 105 height 73
click at [1501, 724] on button "Save & Exit" at bounding box center [1489, 712] width 105 height 31
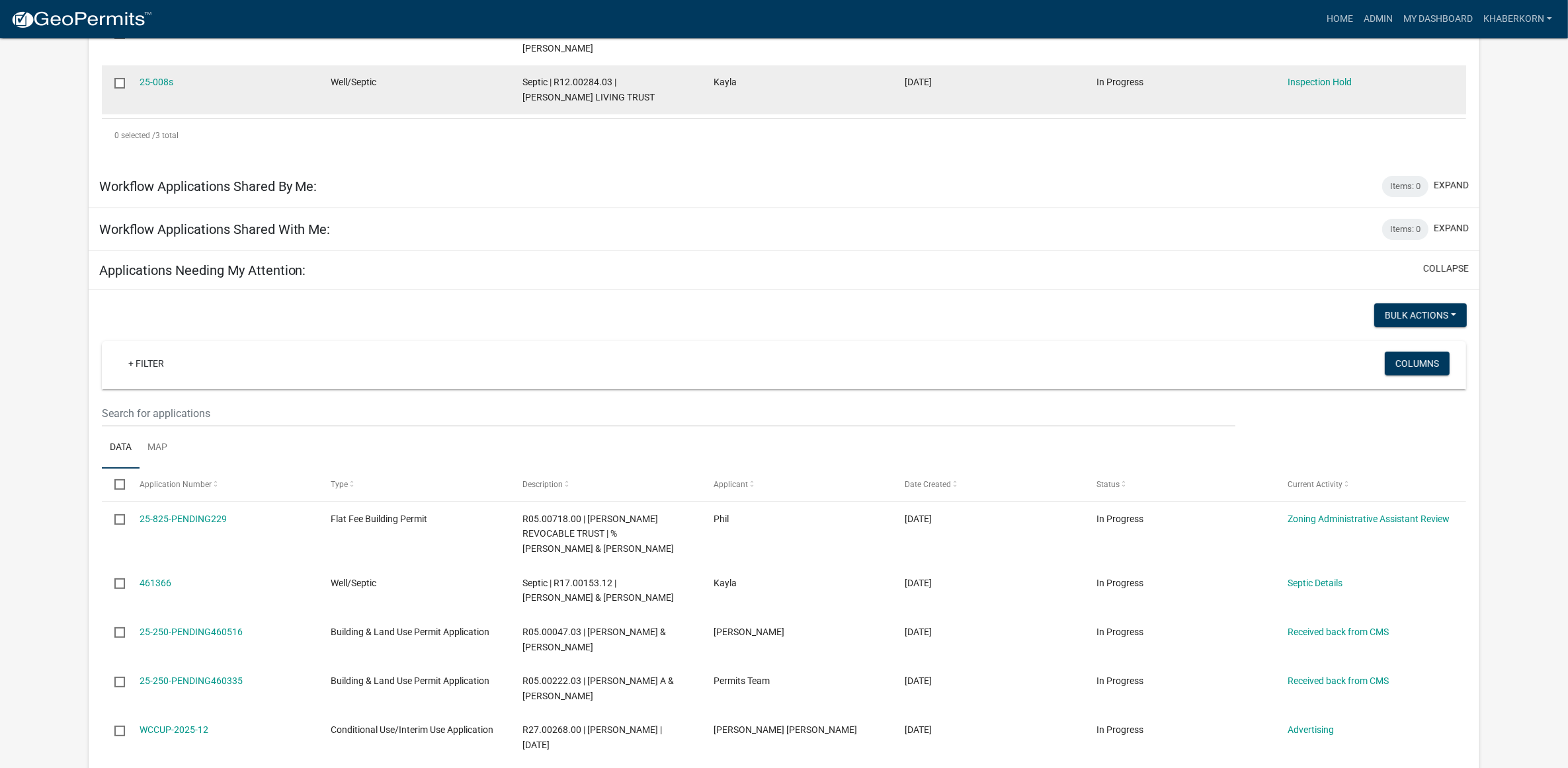
scroll to position [413, 0]
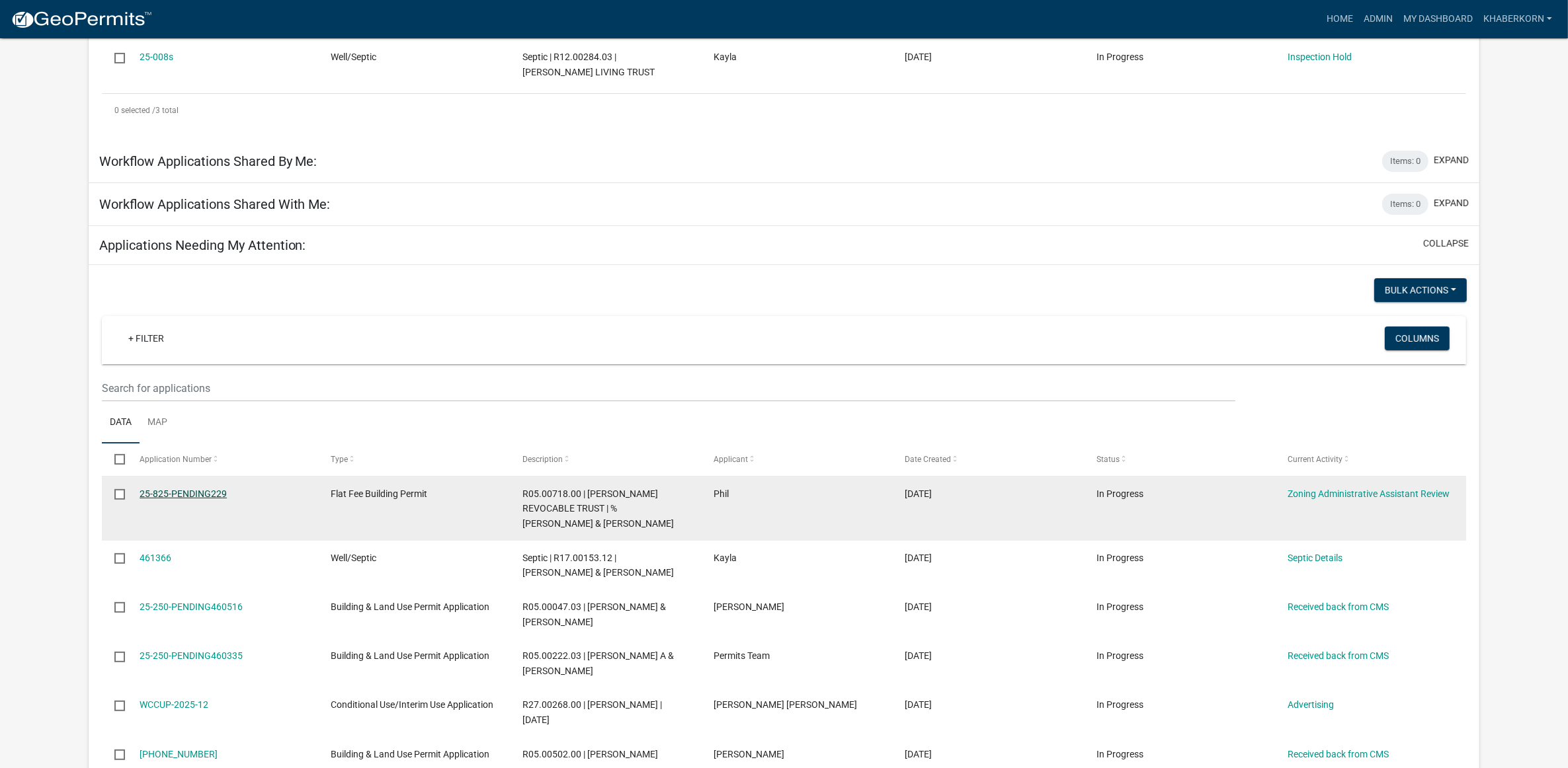
click at [206, 490] on link "25-825-PENDING229" at bounding box center [183, 494] width 87 height 11
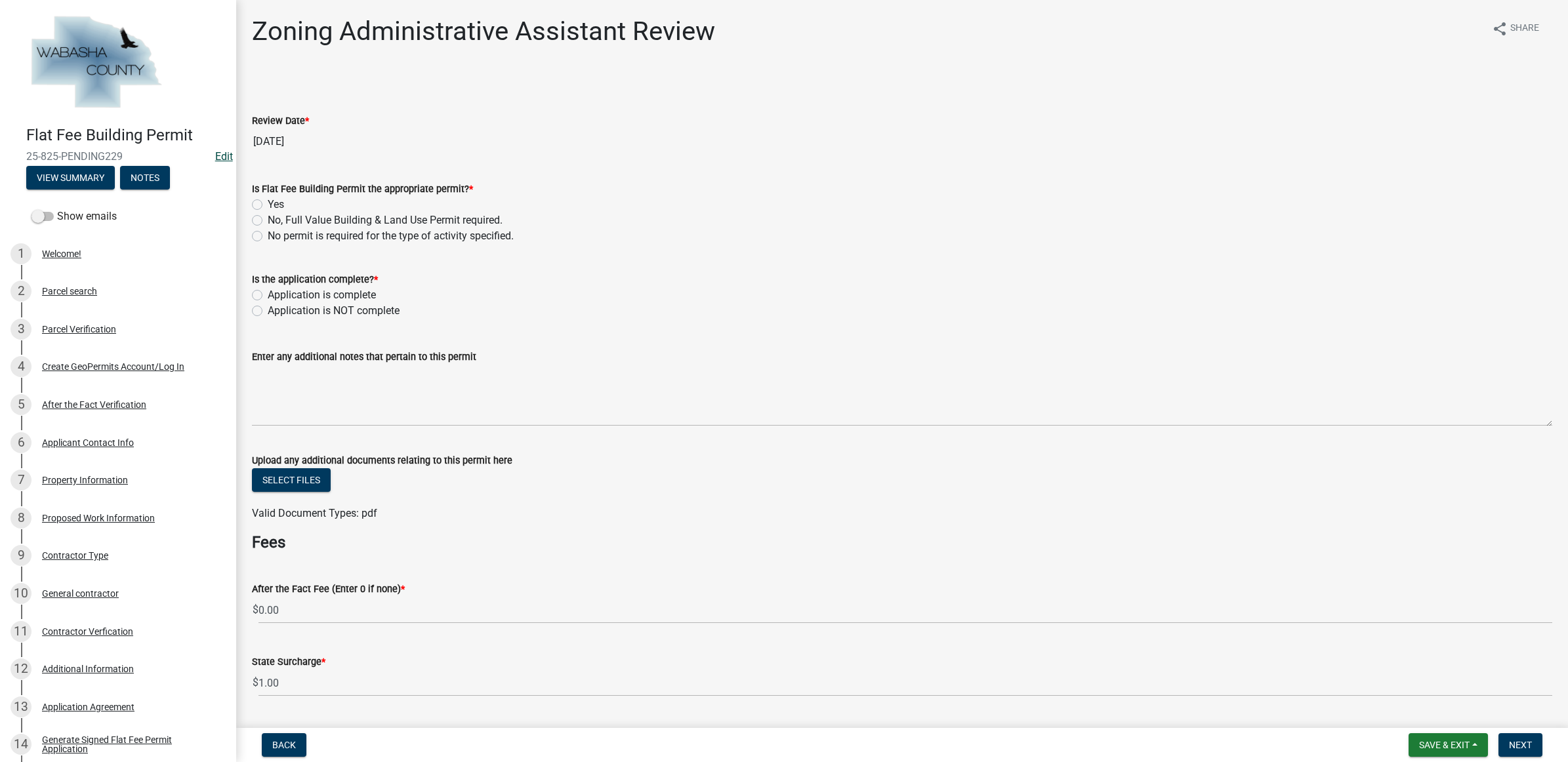
click at [215, 155] on link "Edit" at bounding box center [223, 157] width 18 height 12
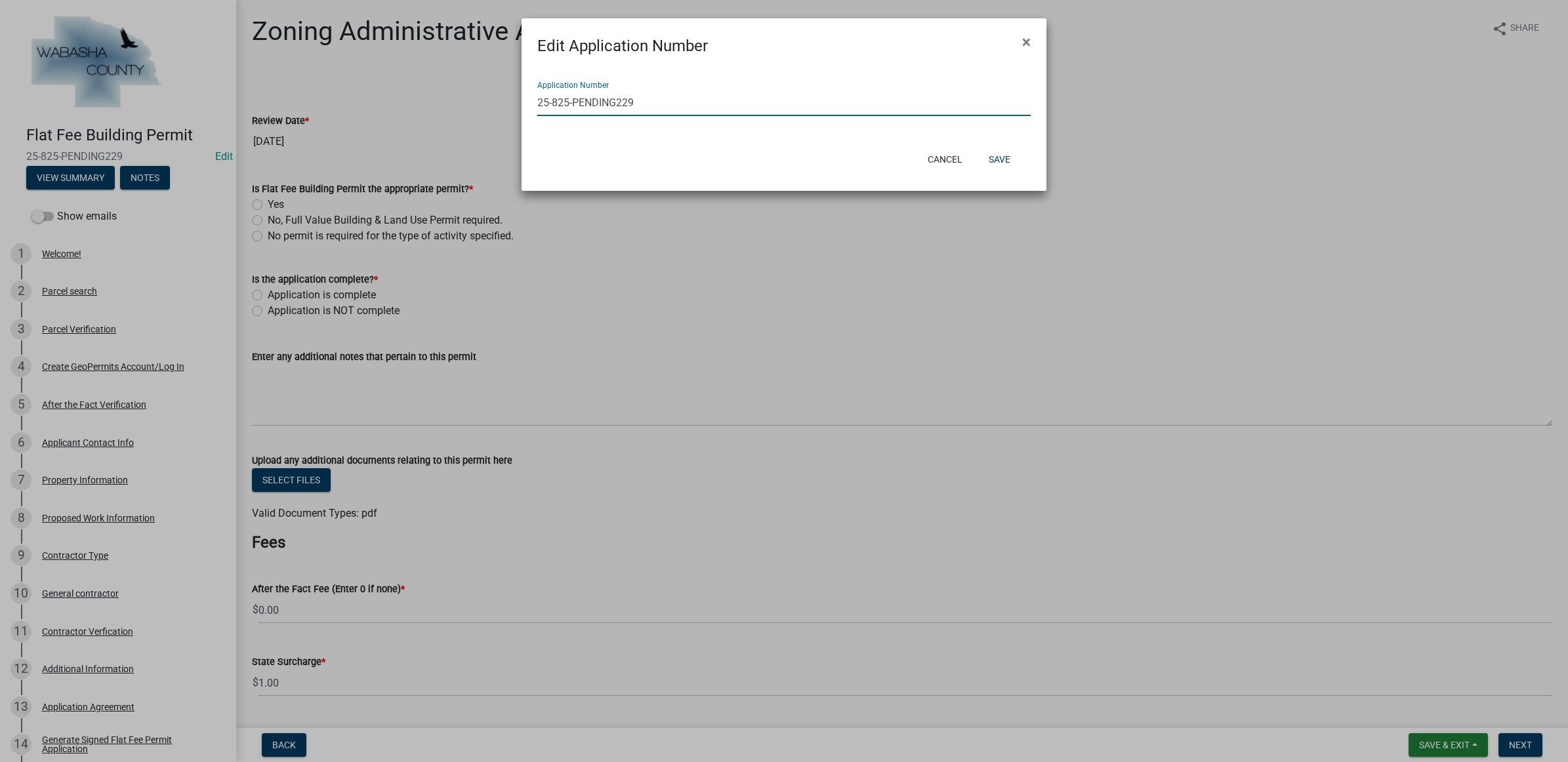
drag, startPoint x: 641, startPoint y: 102, endPoint x: 552, endPoint y: 105, distance: 89.1
click at [552, 105] on input "25-825-PENDING229" at bounding box center [784, 102] width 493 height 27
type input "[PHONE_NUMBER]"
click at [992, 157] on button "Save" at bounding box center [1000, 159] width 43 height 24
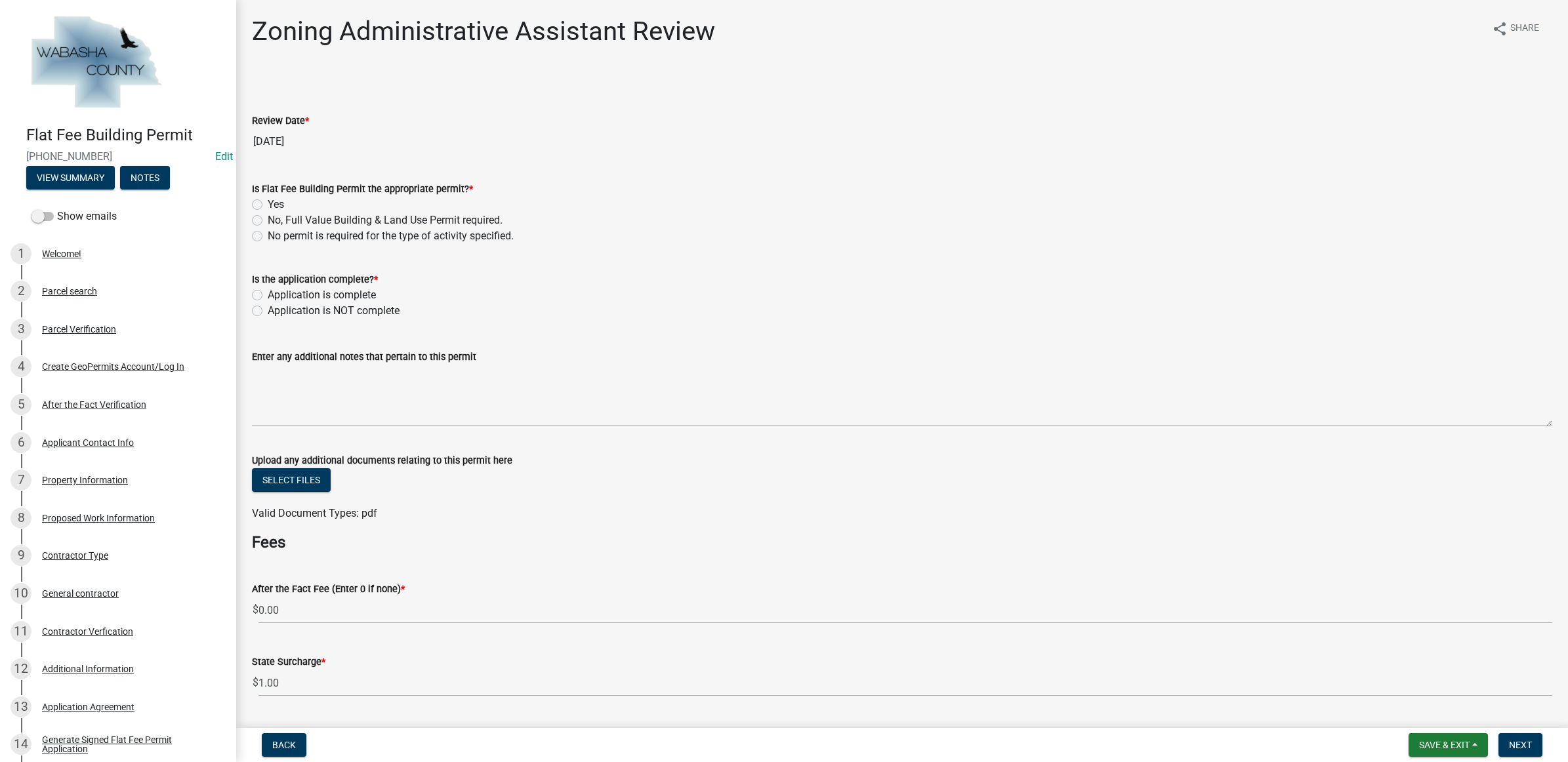
click at [277, 204] on label "Yes" at bounding box center [275, 204] width 16 height 16
click at [276, 204] on input "Yes" at bounding box center [271, 200] width 8 height 8
radio input "true"
click at [309, 298] on label "Application is complete" at bounding box center [322, 295] width 109 height 16
click at [276, 296] on input "Application is complete" at bounding box center [271, 291] width 8 height 8
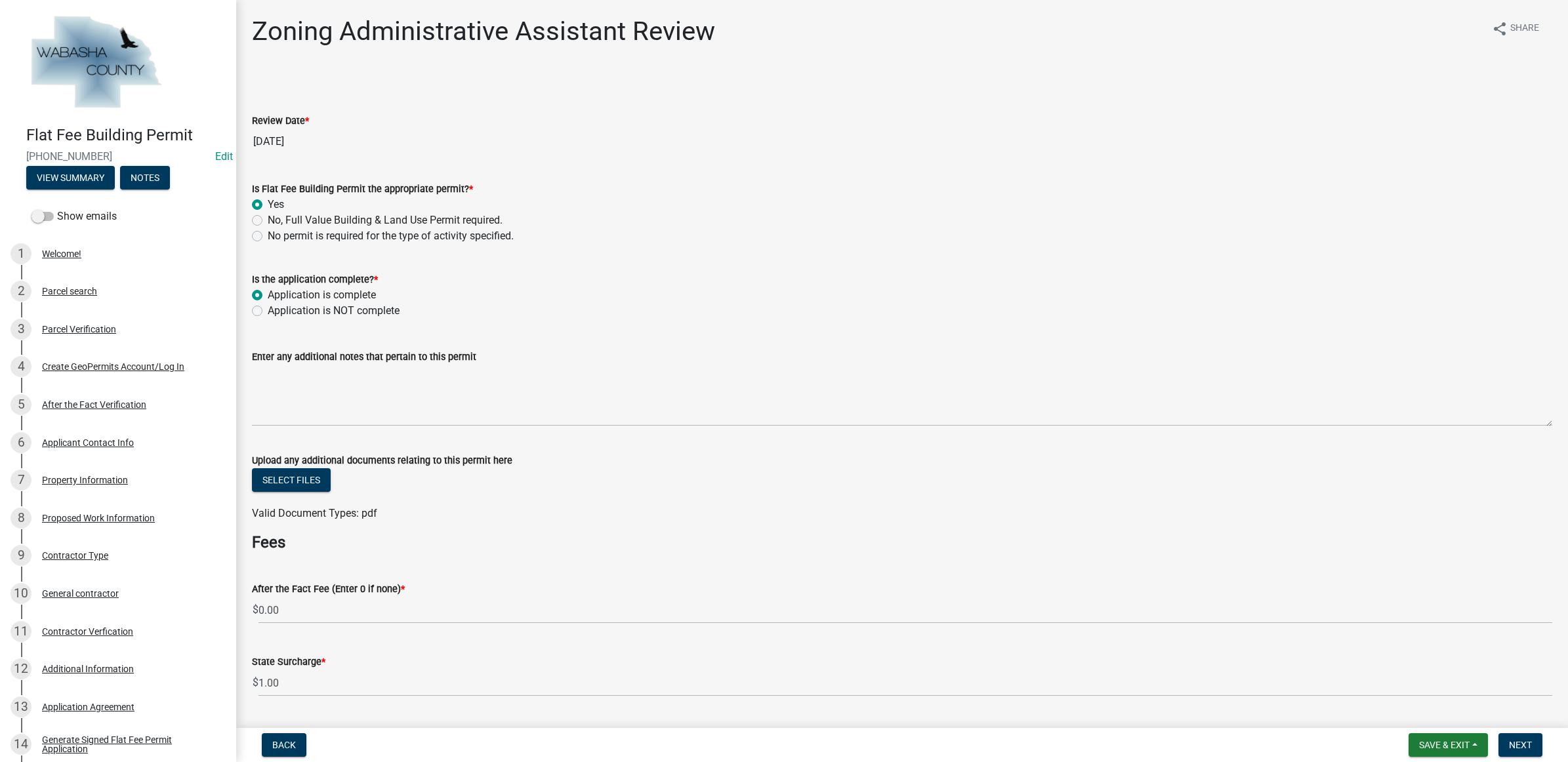
radio input "true"
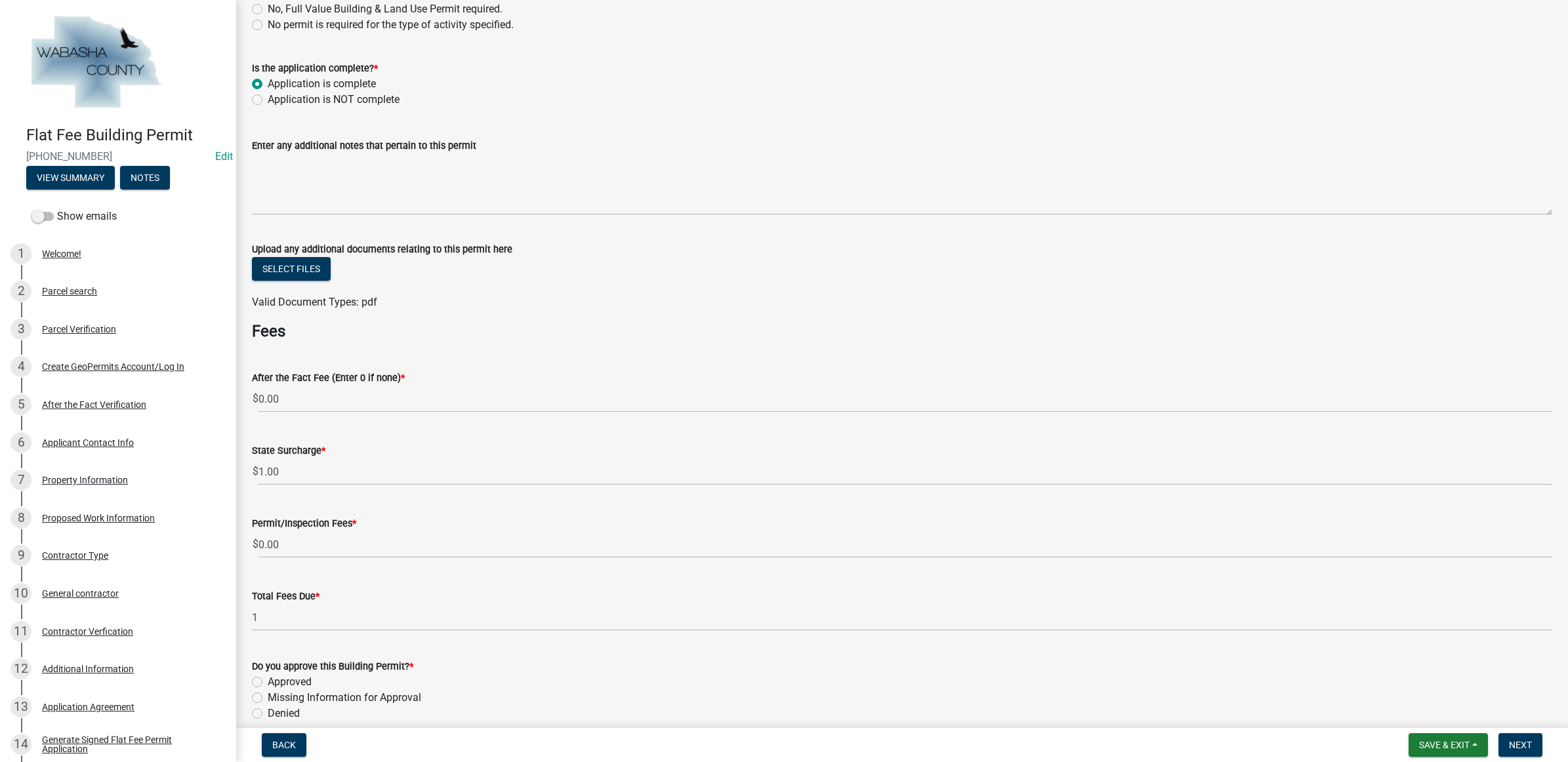
scroll to position [246, 0]
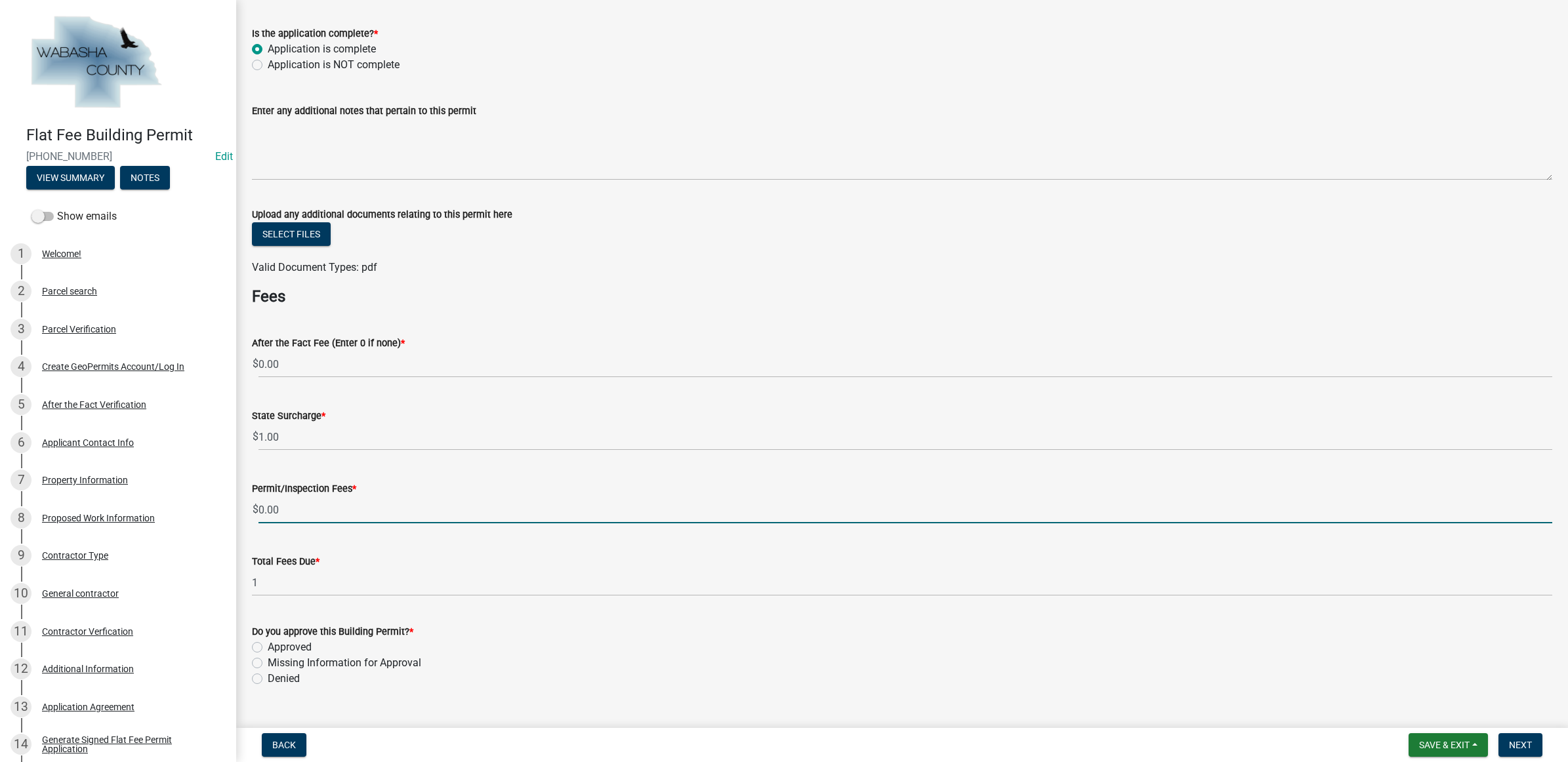
click at [300, 507] on input "0.00" at bounding box center [905, 510] width 1294 height 27
type input "0"
type input "62.50"
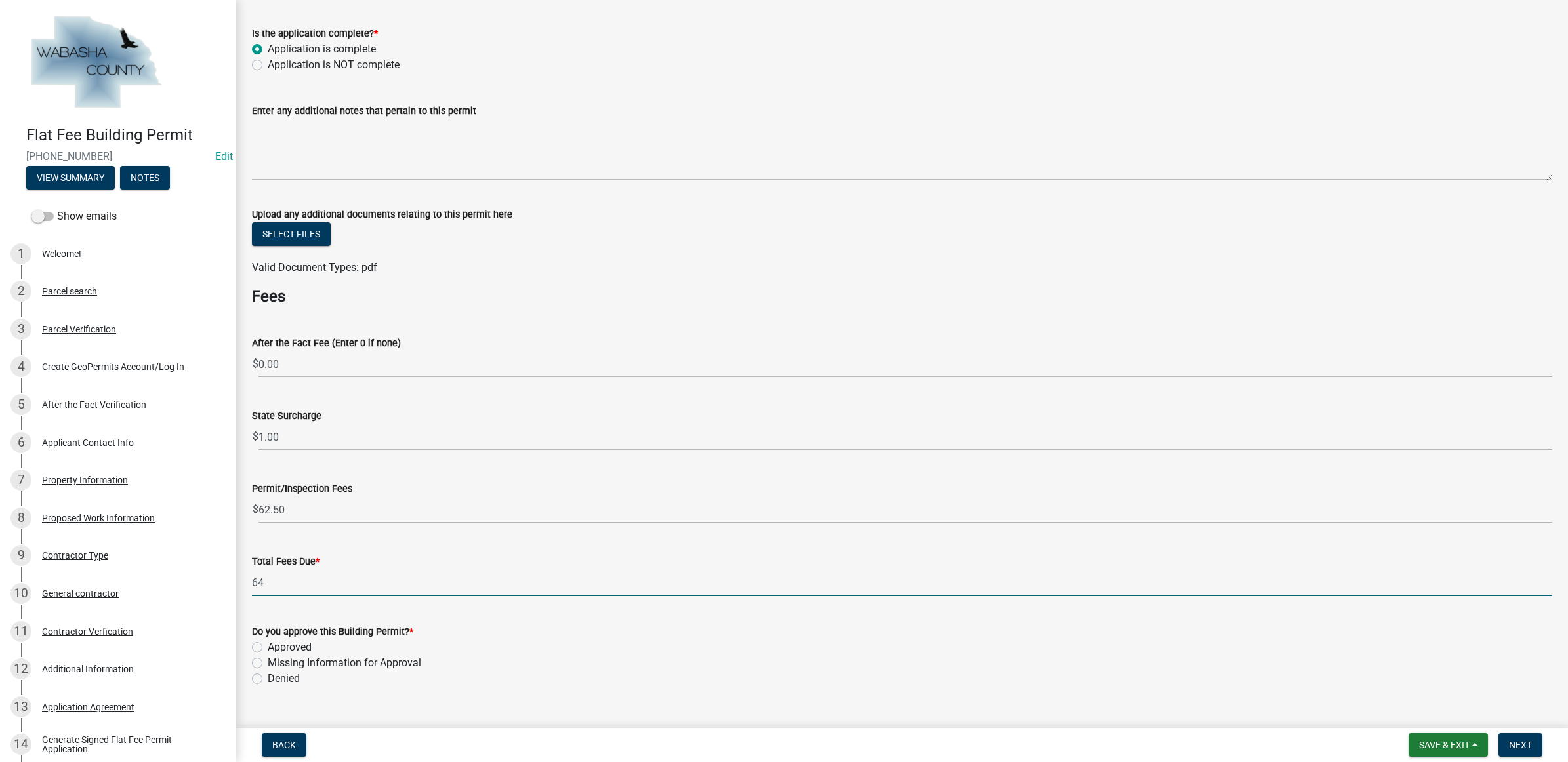
click at [306, 571] on input "64" at bounding box center [902, 582] width 1300 height 27
type input "63.50"
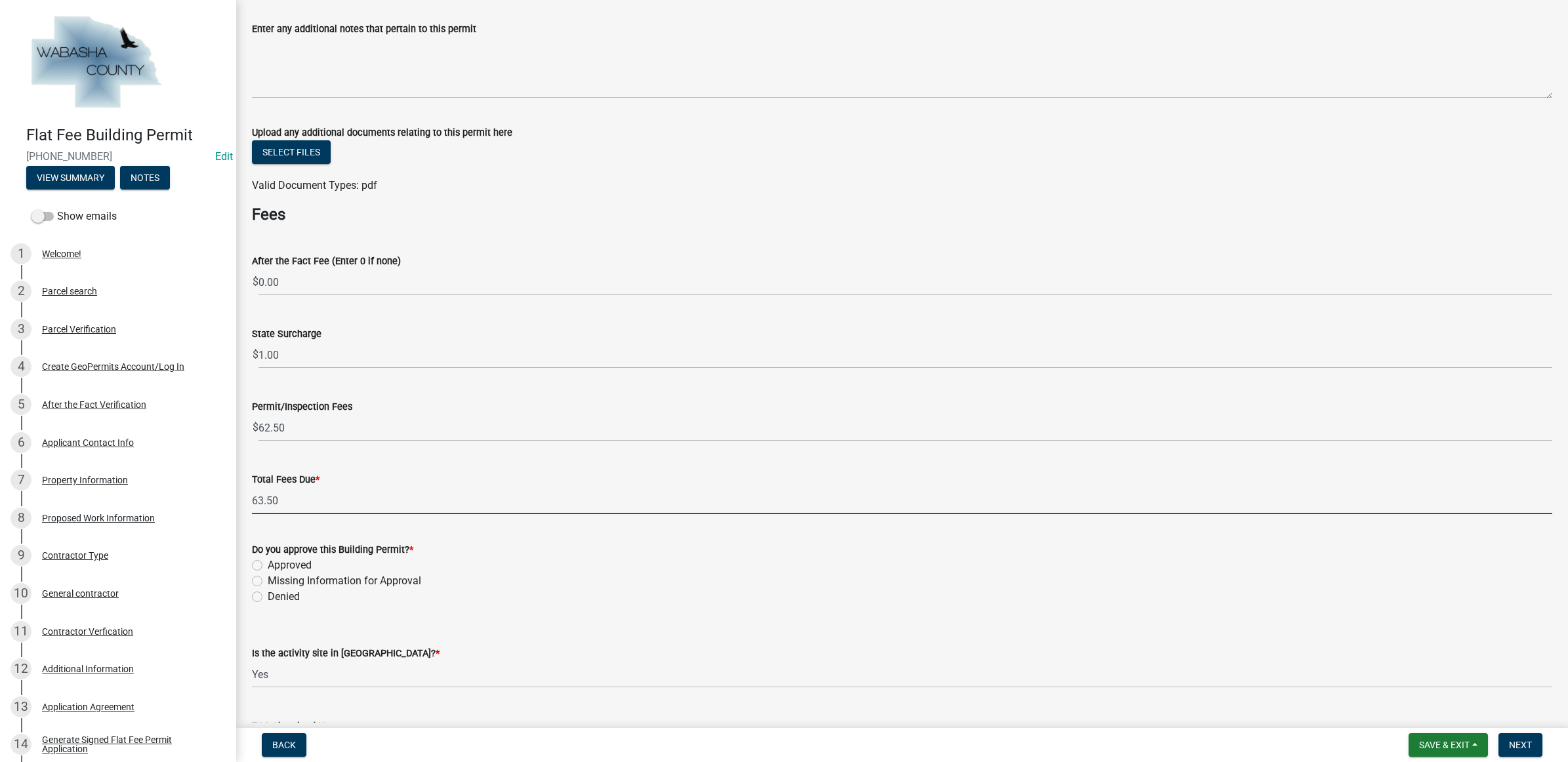
click at [297, 563] on label "Approved" at bounding box center [290, 565] width 44 height 16
click at [276, 563] on input "Approved" at bounding box center [271, 561] width 8 height 8
radio input "true"
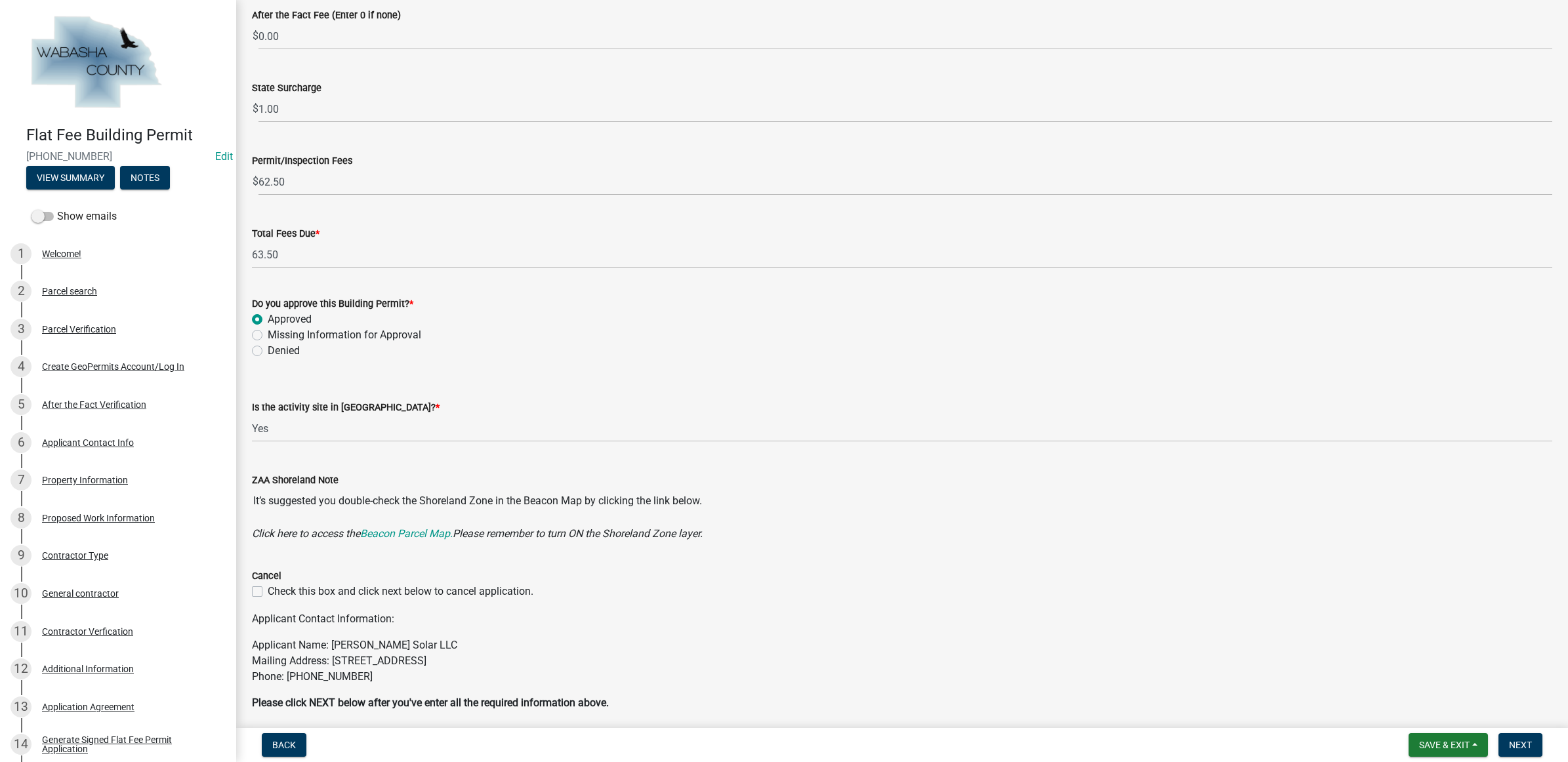
scroll to position [623, 0]
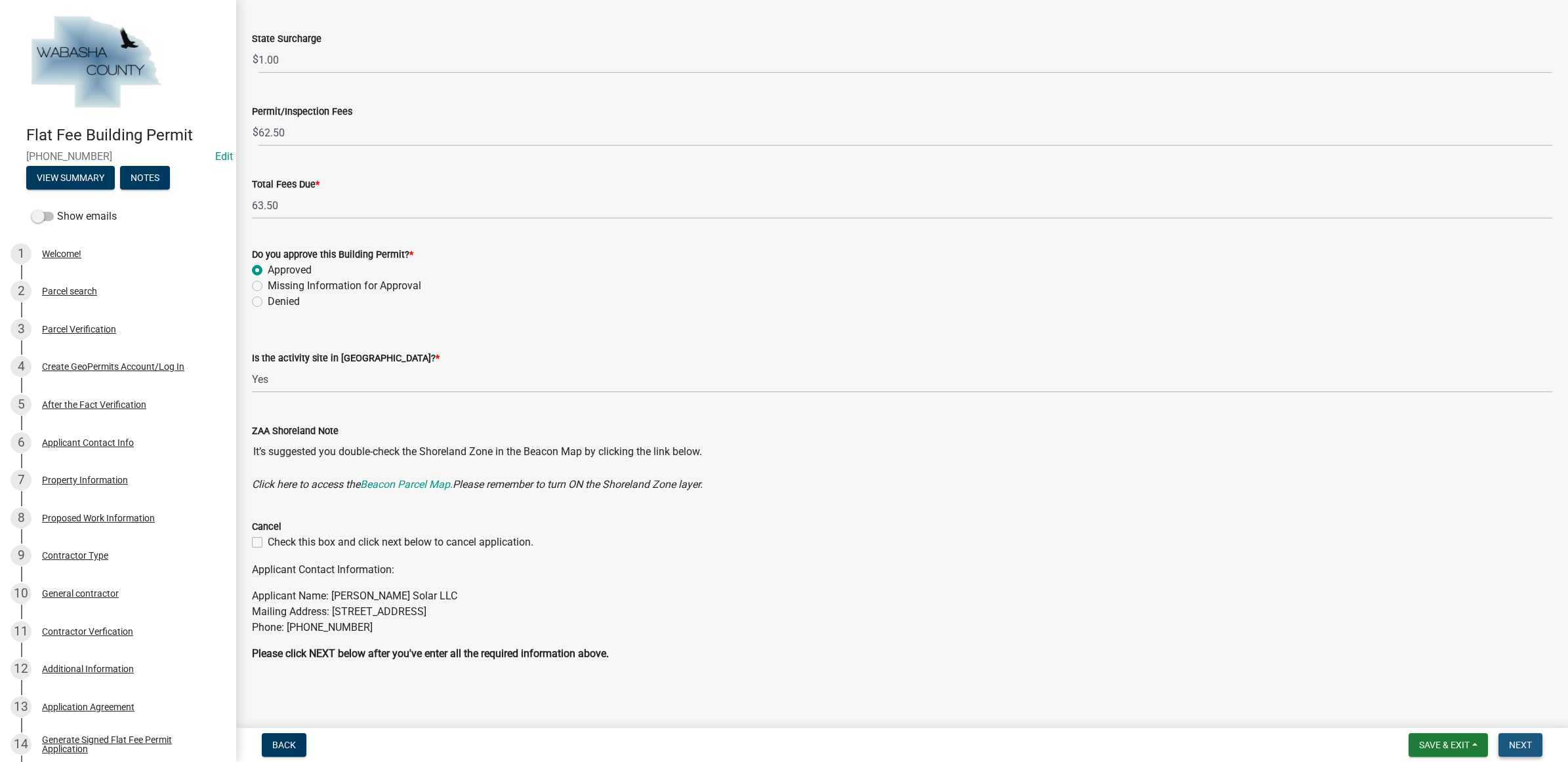
click at [1533, 736] on button "Next" at bounding box center [1521, 744] width 44 height 24
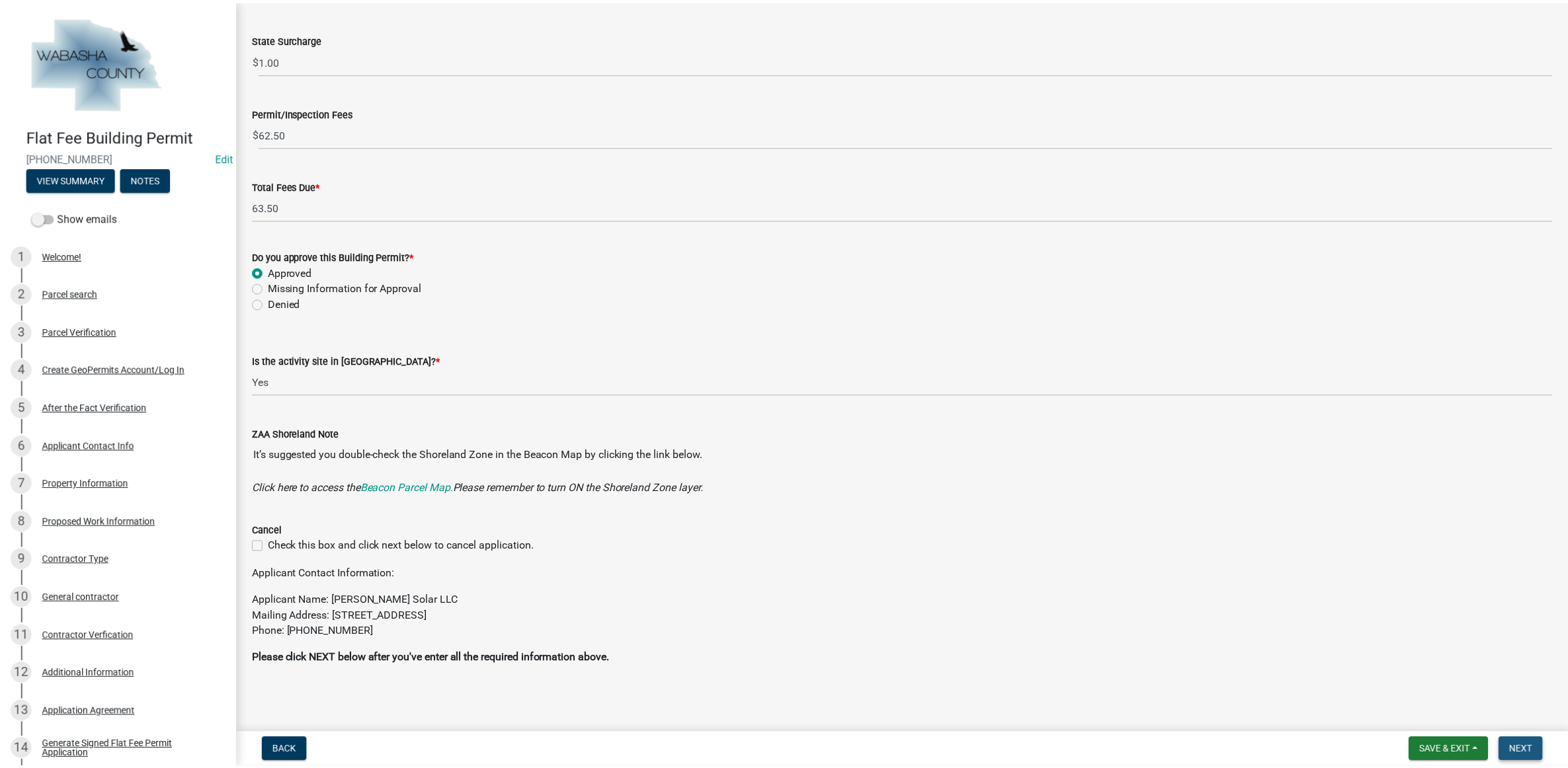
scroll to position [0, 0]
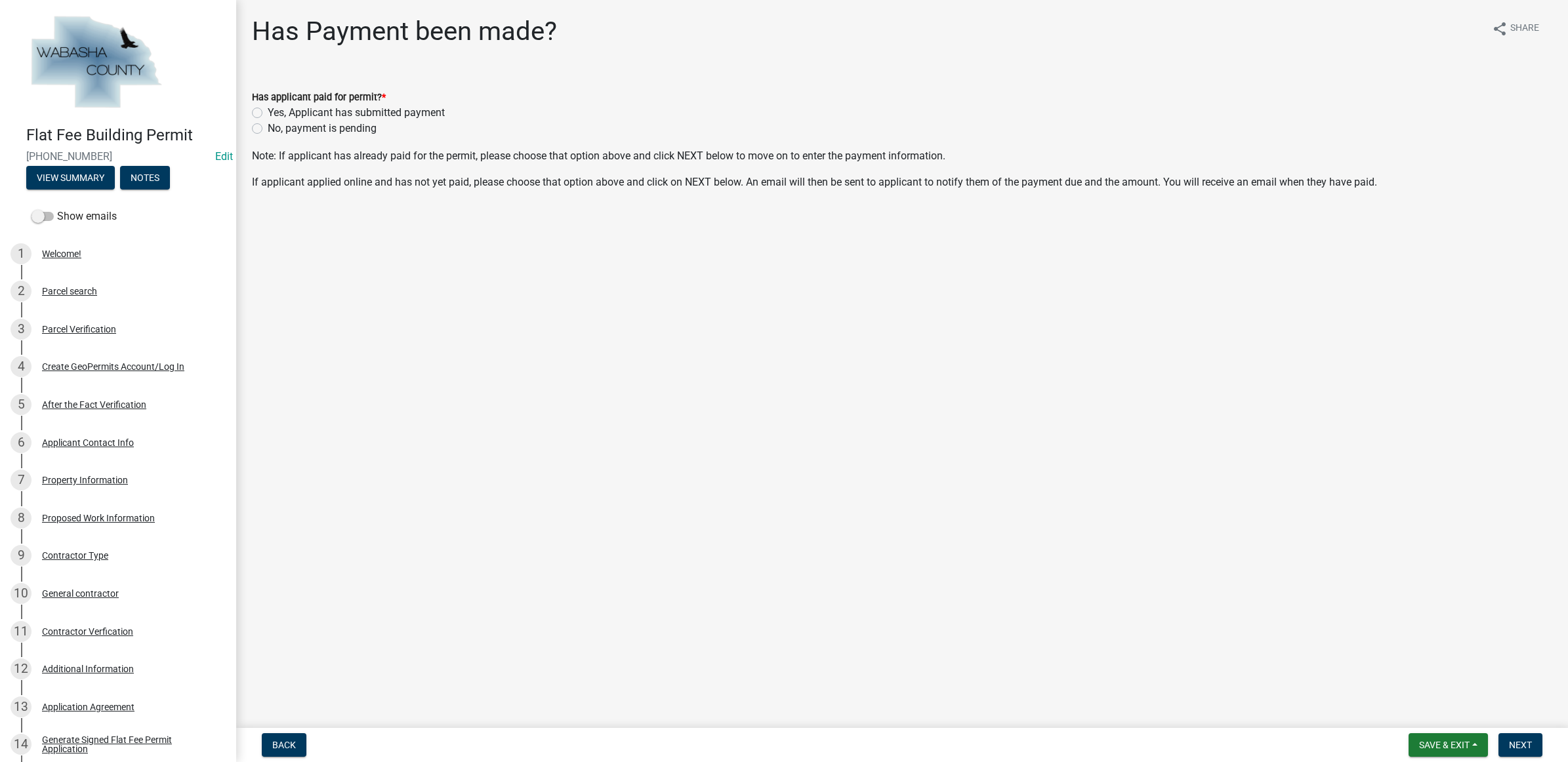
click at [333, 133] on label "No, payment is pending" at bounding box center [322, 128] width 109 height 16
click at [276, 129] on input "No, payment is pending" at bounding box center [271, 125] width 8 height 8
radio input "true"
click at [1513, 741] on span "Next" at bounding box center [1521, 745] width 23 height 11
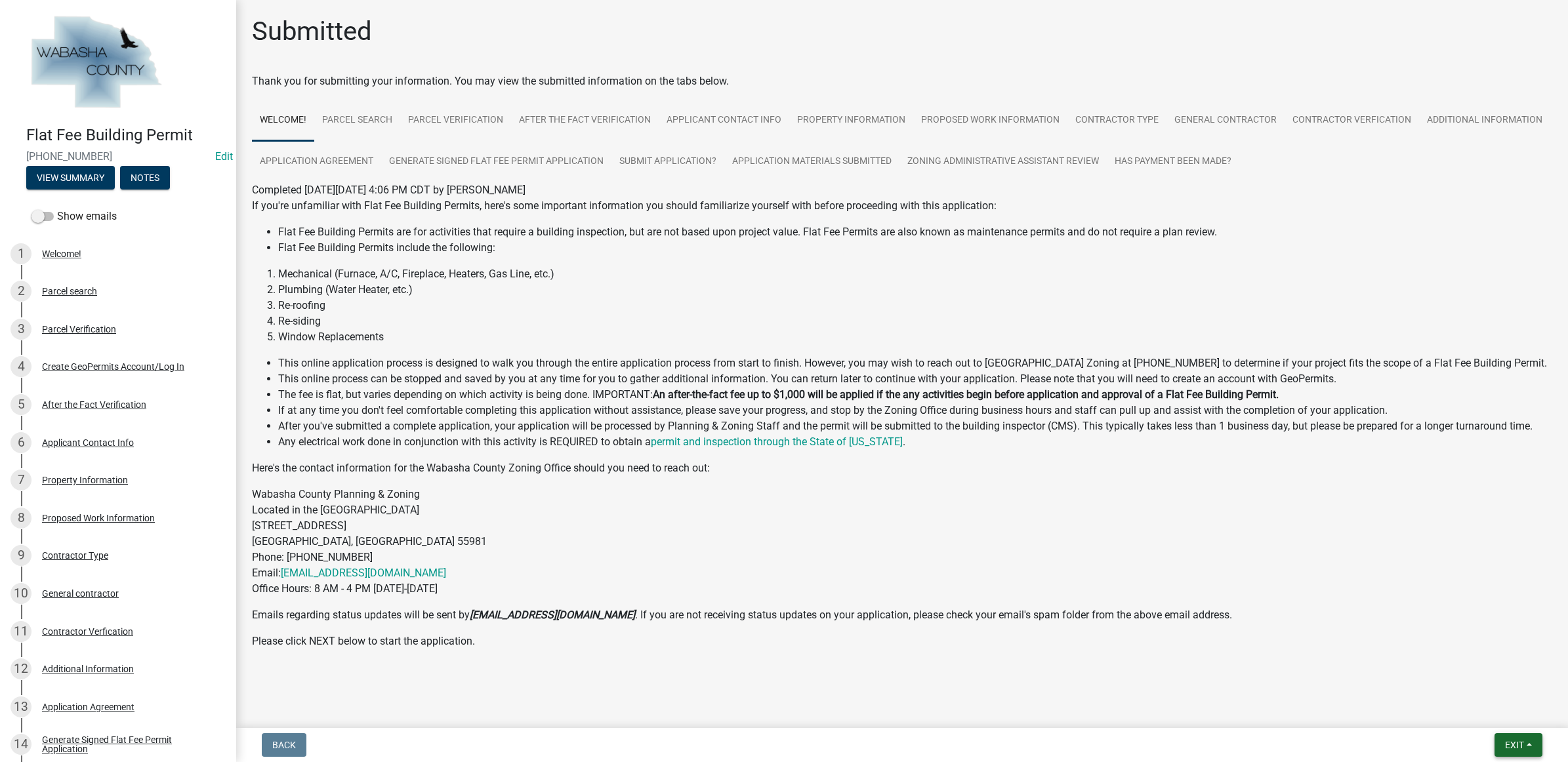
click at [1526, 749] on button "Exit" at bounding box center [1518, 744] width 48 height 24
click at [1522, 715] on button "Save & Exit" at bounding box center [1489, 712] width 105 height 31
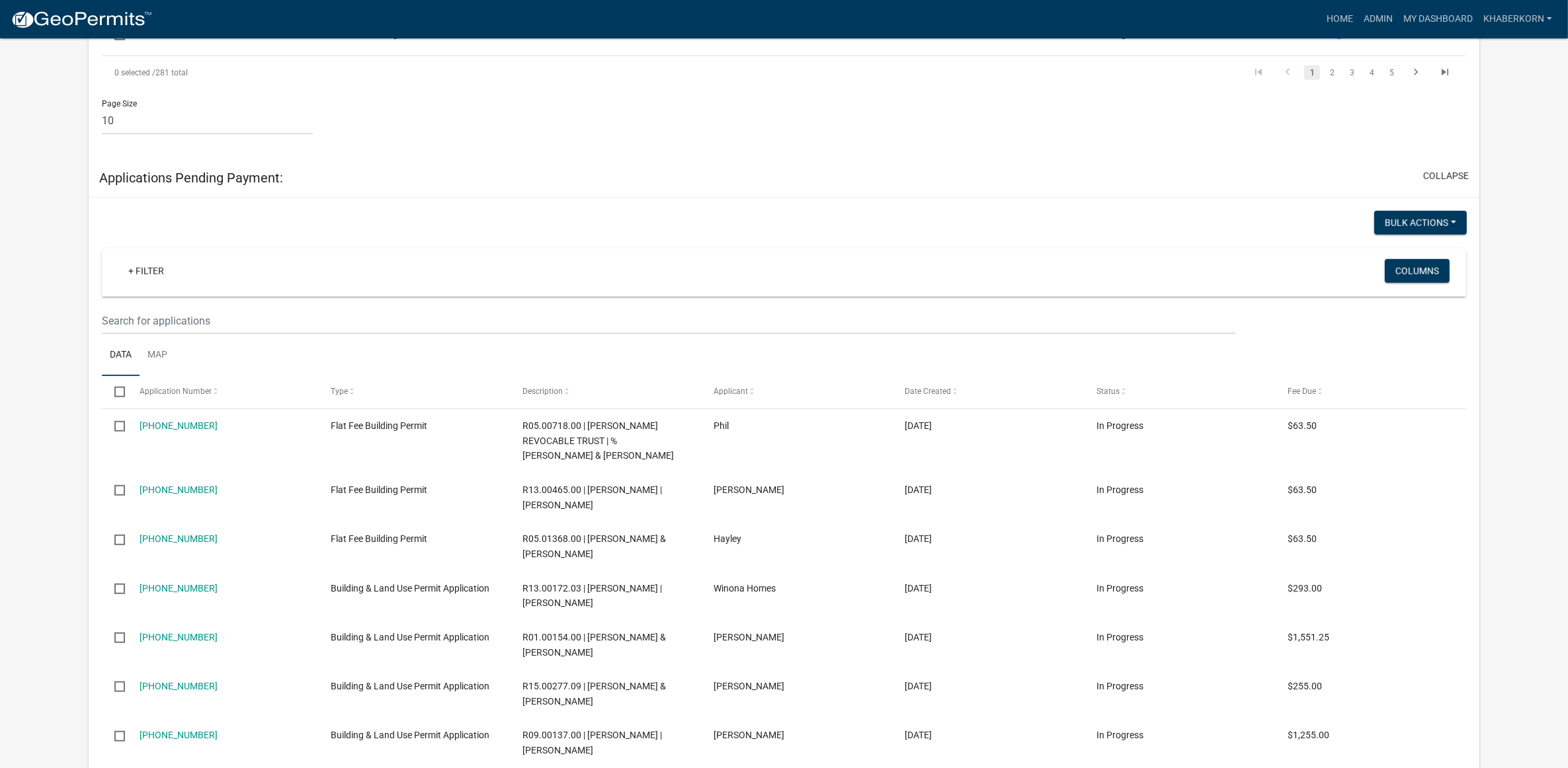
scroll to position [1383, 0]
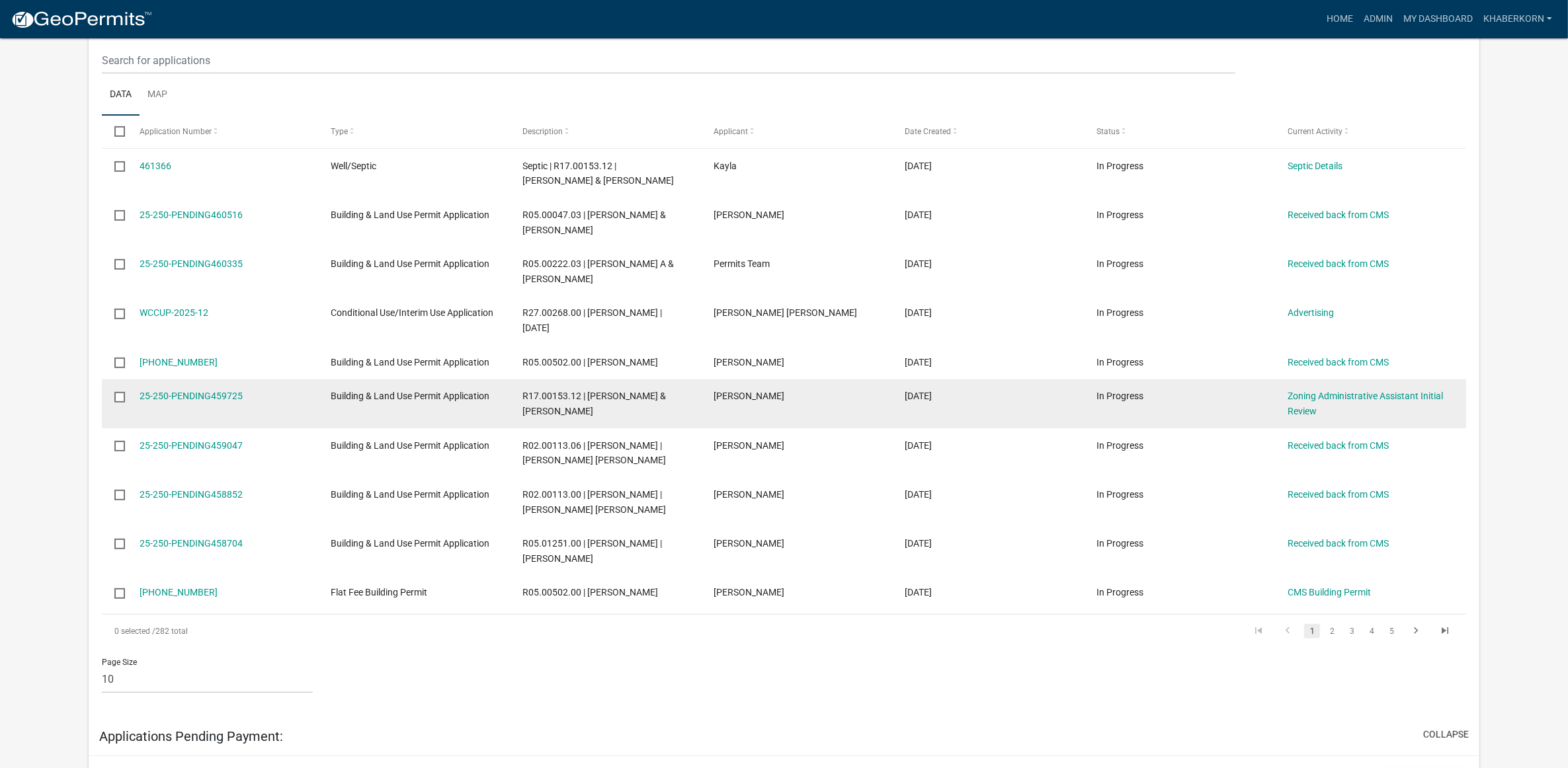
scroll to position [723, 0]
